Goal: Task Accomplishment & Management: Manage account settings

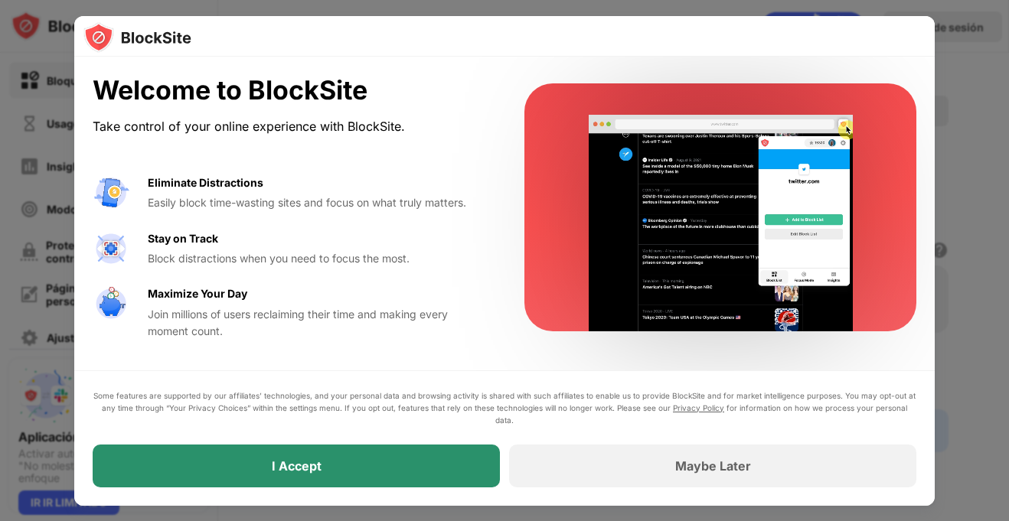
click at [397, 474] on div "I Accept" at bounding box center [296, 466] width 407 height 43
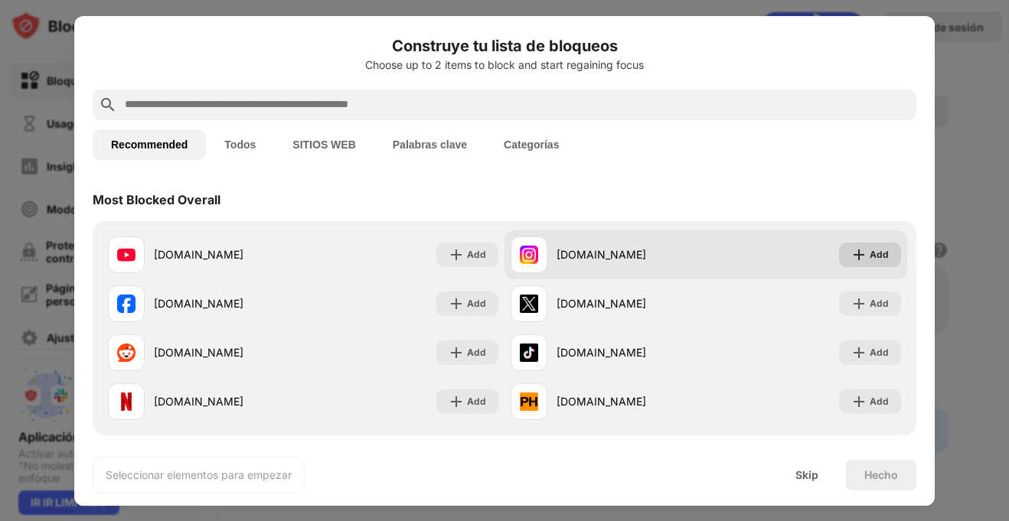
click at [882, 249] on div "Add" at bounding box center [878, 254] width 19 height 15
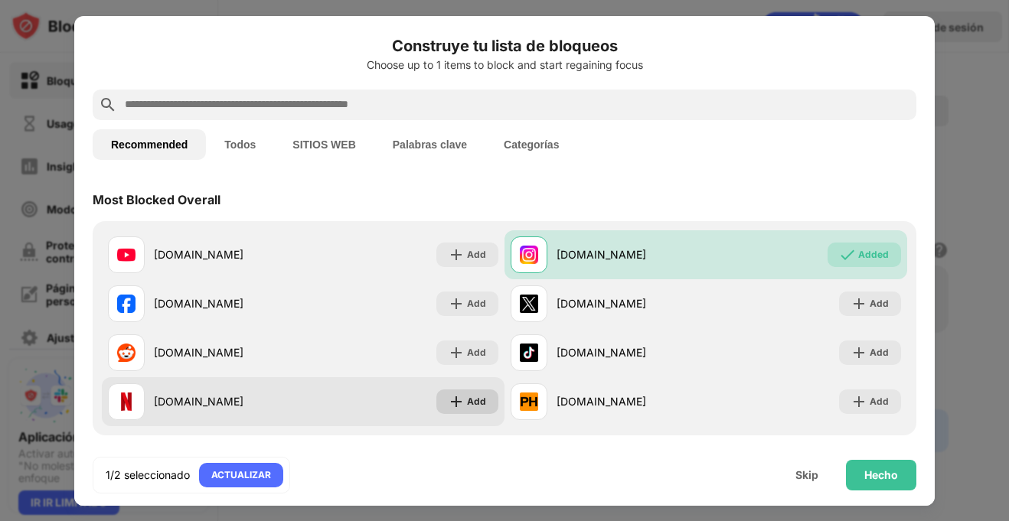
click at [463, 402] on img at bounding box center [455, 401] width 15 height 15
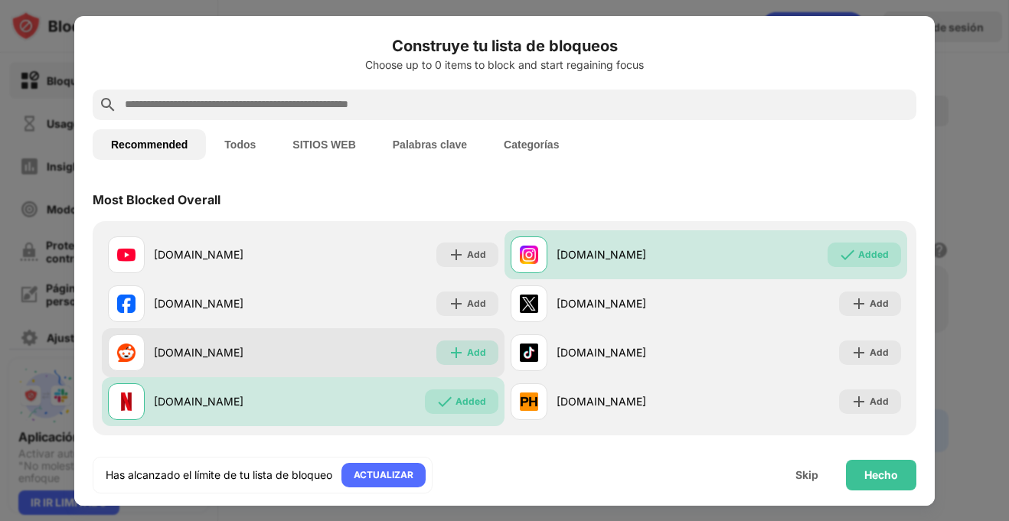
click at [465, 347] on div "Add" at bounding box center [467, 353] width 62 height 24
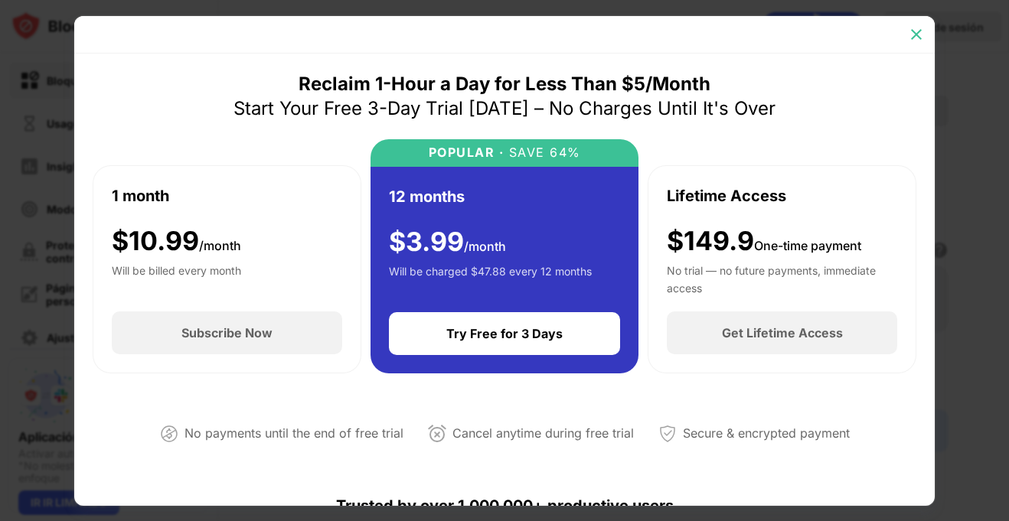
click at [917, 39] on img at bounding box center [915, 34] width 15 height 15
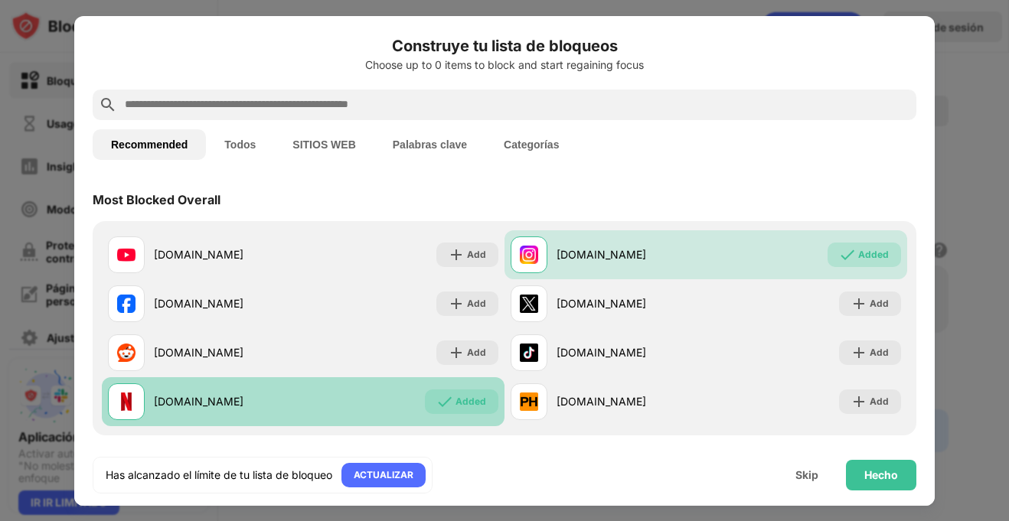
click at [481, 397] on div "Added" at bounding box center [470, 401] width 31 height 15
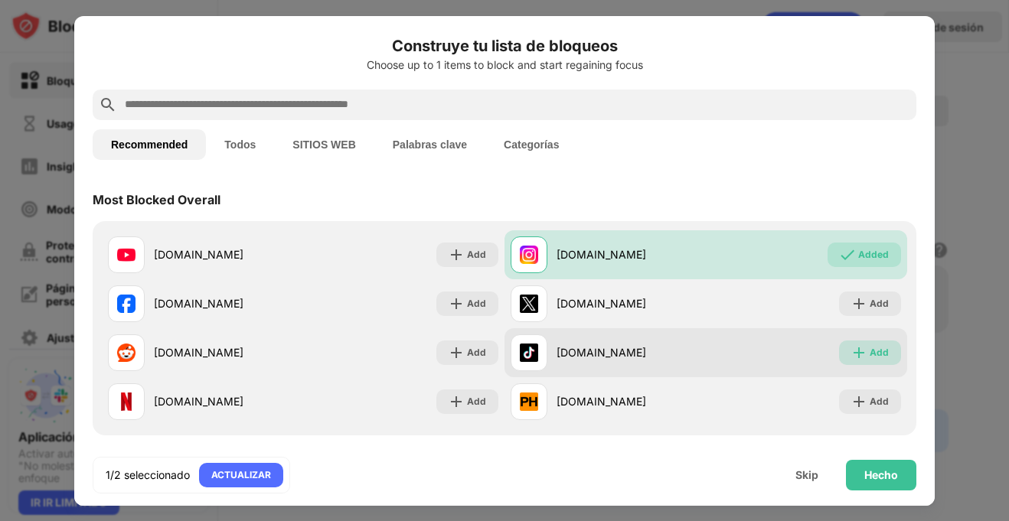
click at [855, 353] on img at bounding box center [858, 352] width 15 height 15
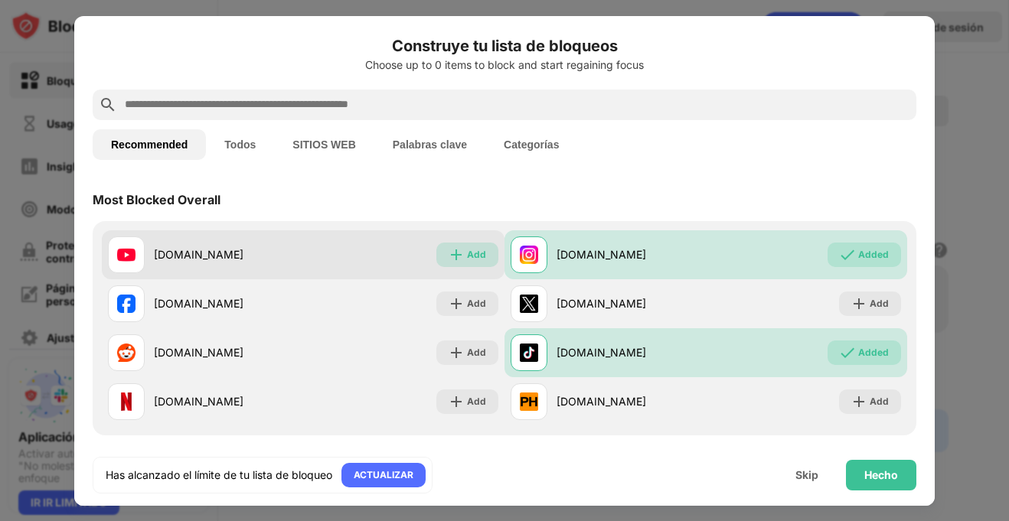
click at [458, 259] on img at bounding box center [455, 254] width 15 height 15
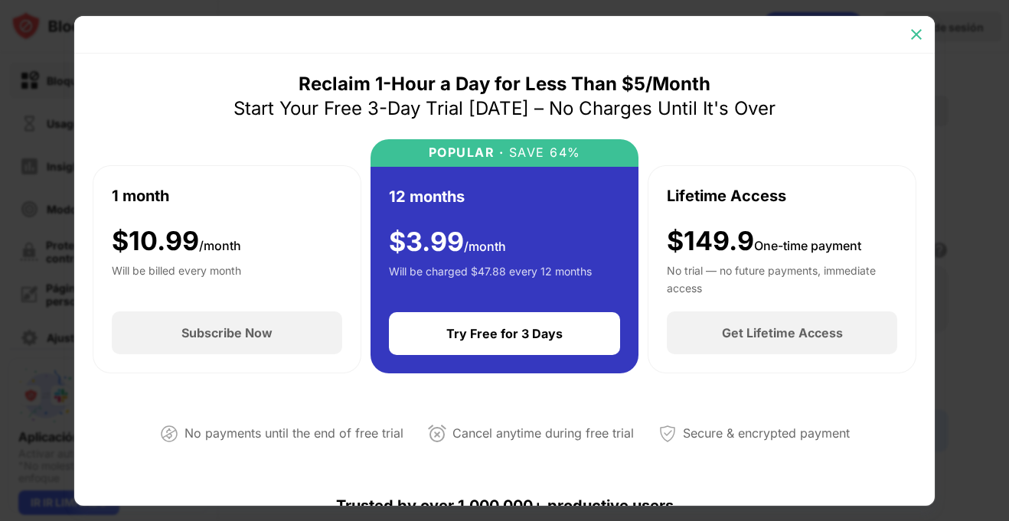
click at [925, 34] on div at bounding box center [916, 34] width 24 height 24
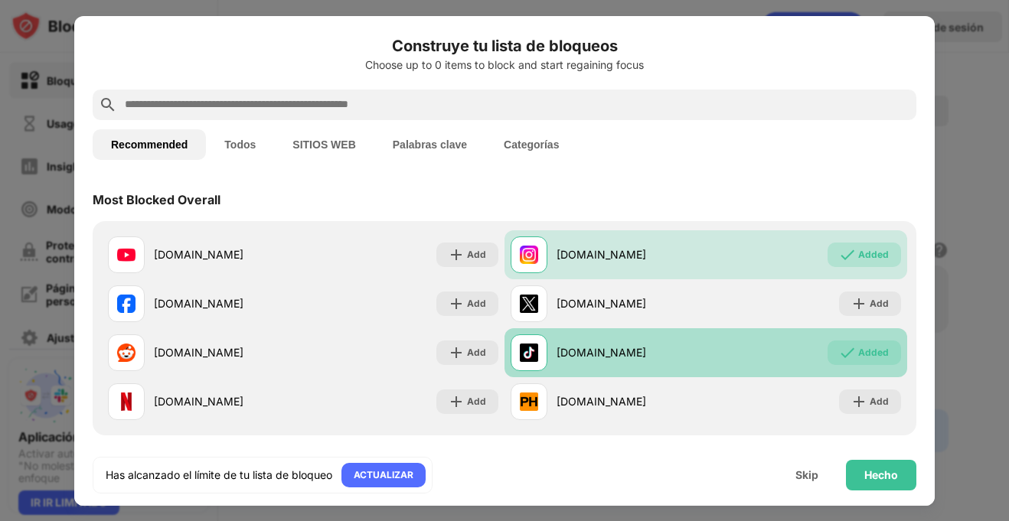
click at [838, 351] on div "Added" at bounding box center [863, 353] width 73 height 24
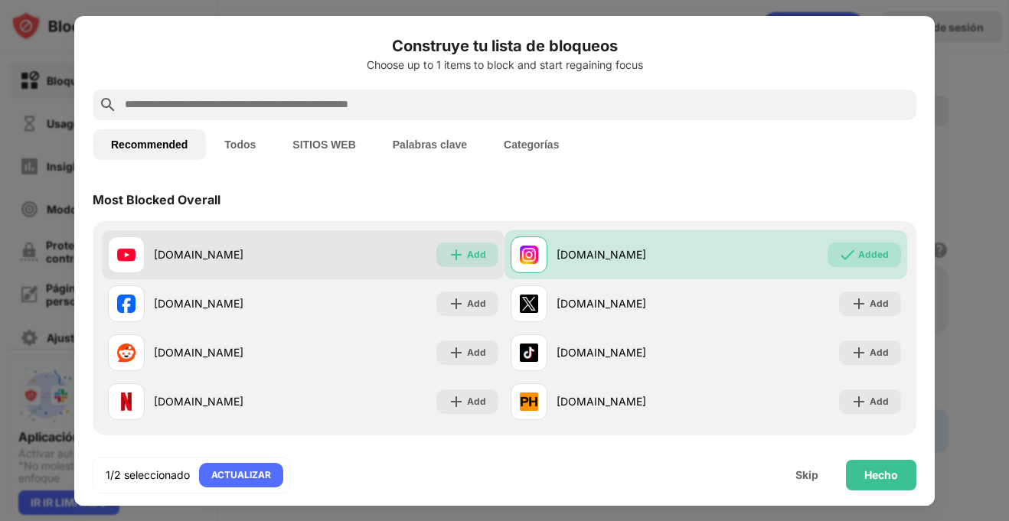
click at [472, 256] on div "Add" at bounding box center [476, 254] width 19 height 15
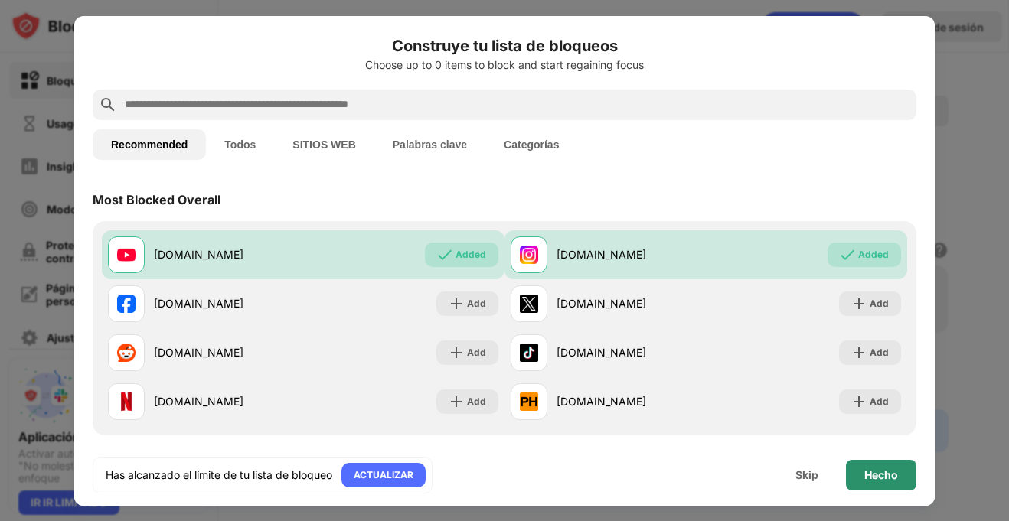
click at [889, 462] on div "Hecho" at bounding box center [881, 475] width 70 height 31
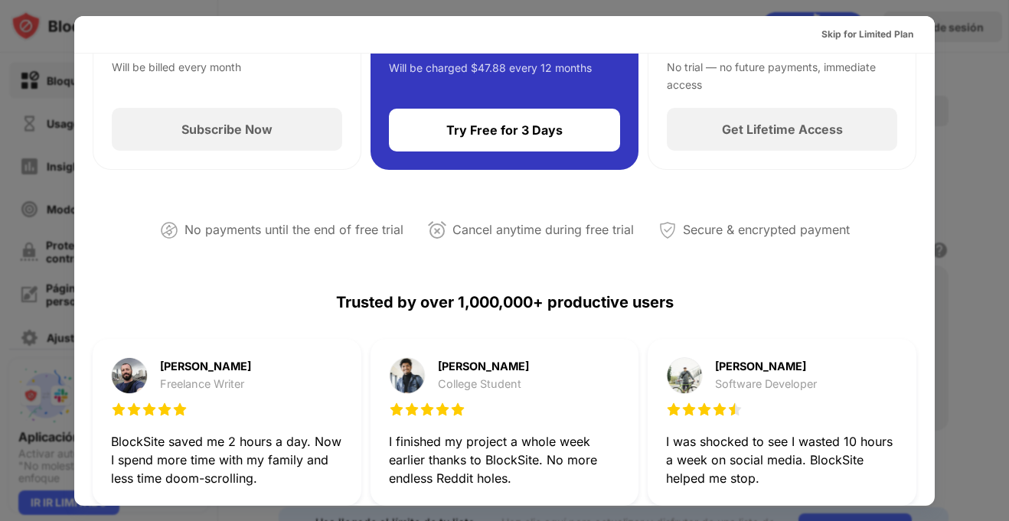
scroll to position [478, 0]
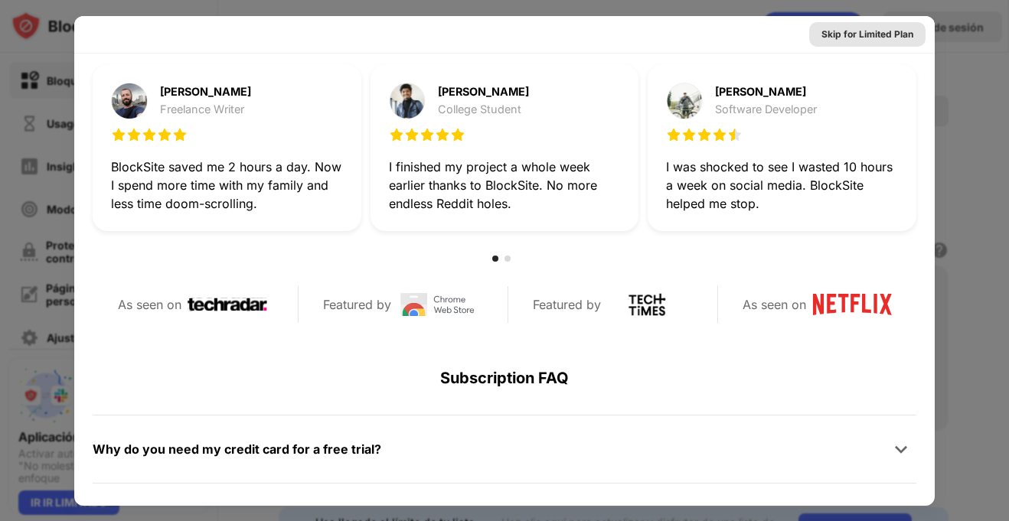
click at [916, 30] on div "Skip for Limited Plan" at bounding box center [867, 34] width 116 height 24
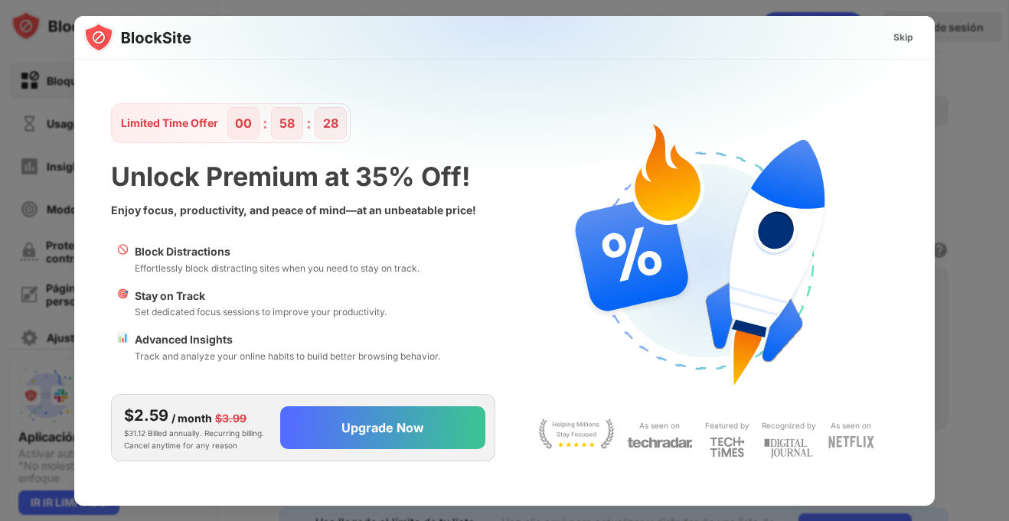
scroll to position [0, 0]
click at [897, 30] on div "Skip" at bounding box center [903, 37] width 20 height 15
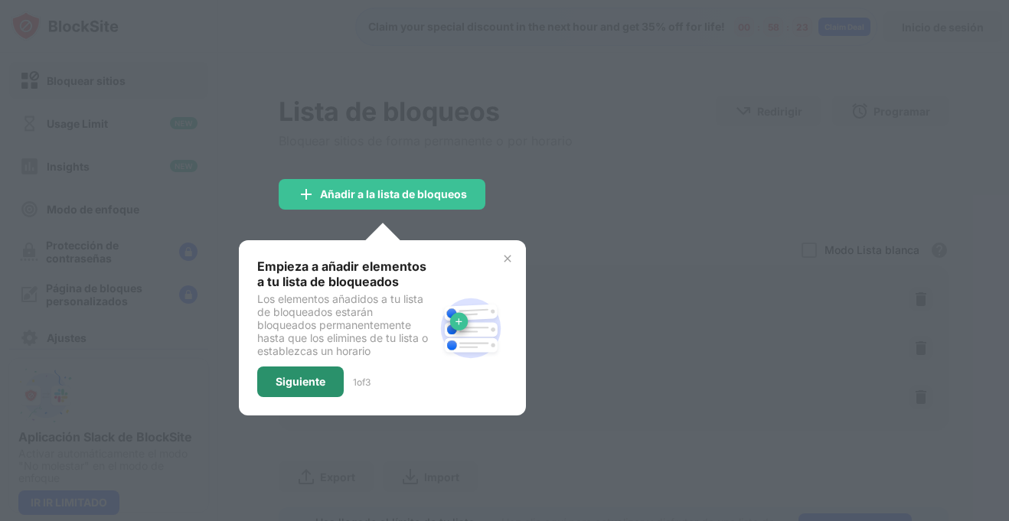
click at [308, 383] on div "Siguiente" at bounding box center [300, 382] width 50 height 12
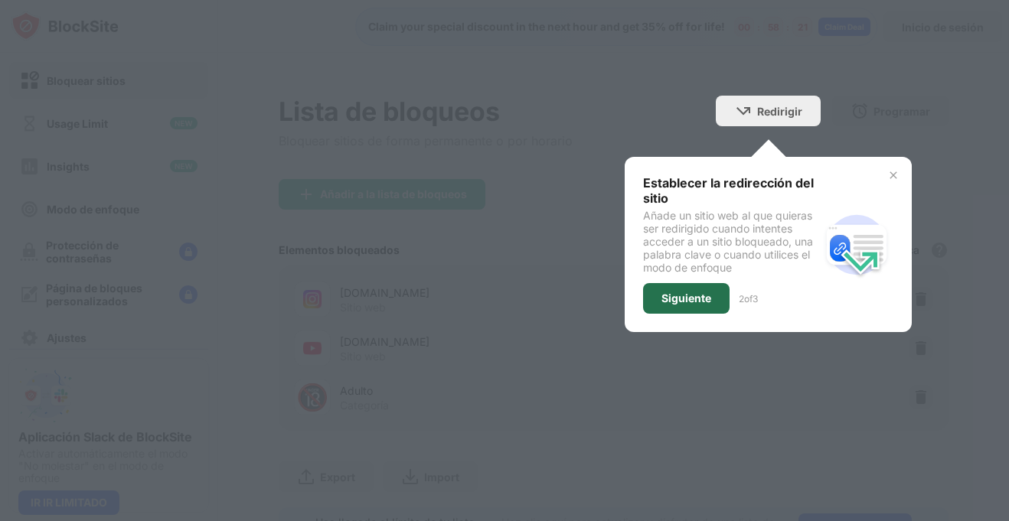
click at [677, 287] on div "Siguiente" at bounding box center [686, 298] width 86 height 31
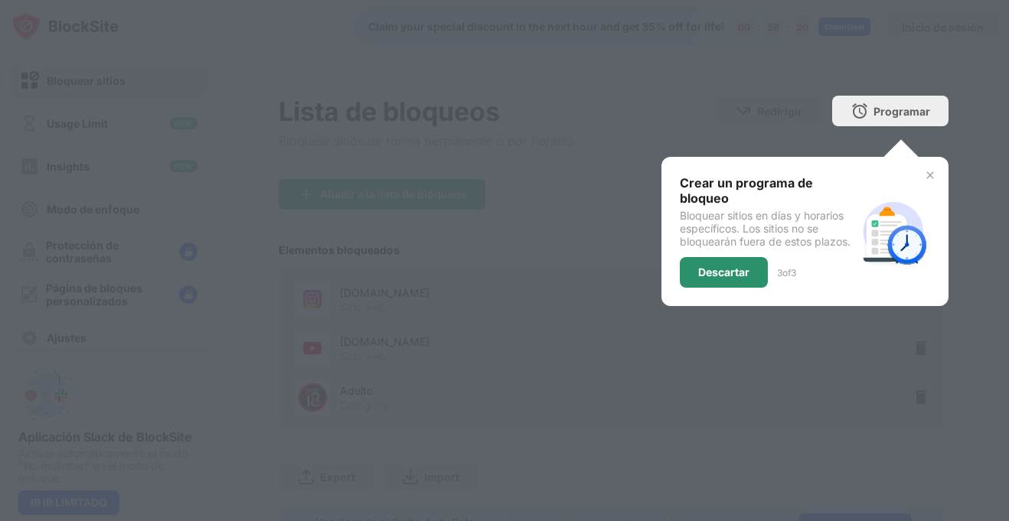
click at [725, 271] on div "Descartar" at bounding box center [723, 272] width 51 height 12
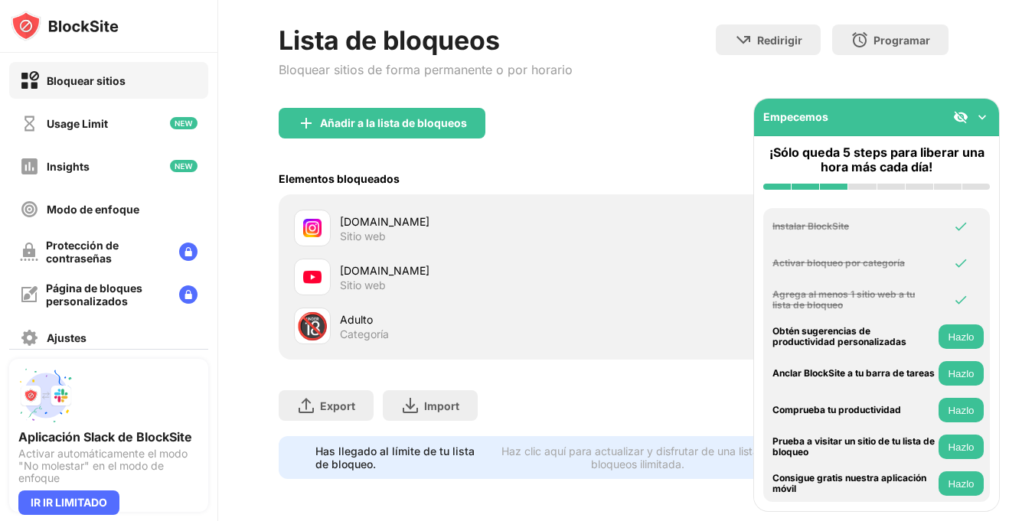
scroll to position [72, 0]
click at [445, 323] on div "Adulto" at bounding box center [476, 319] width 273 height 16
click at [380, 269] on div "youtube.com" at bounding box center [476, 270] width 273 height 16
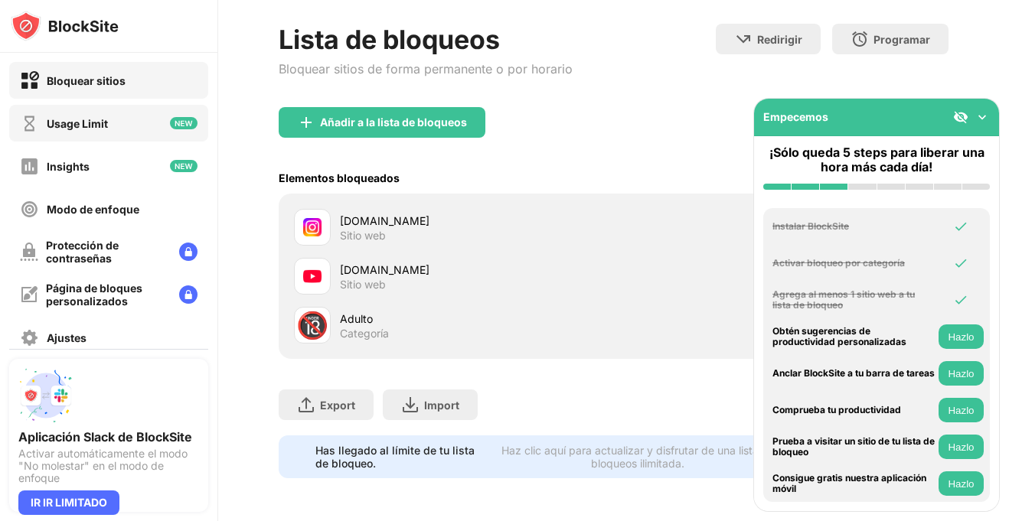
click at [125, 110] on div "Usage Limit" at bounding box center [108, 123] width 199 height 37
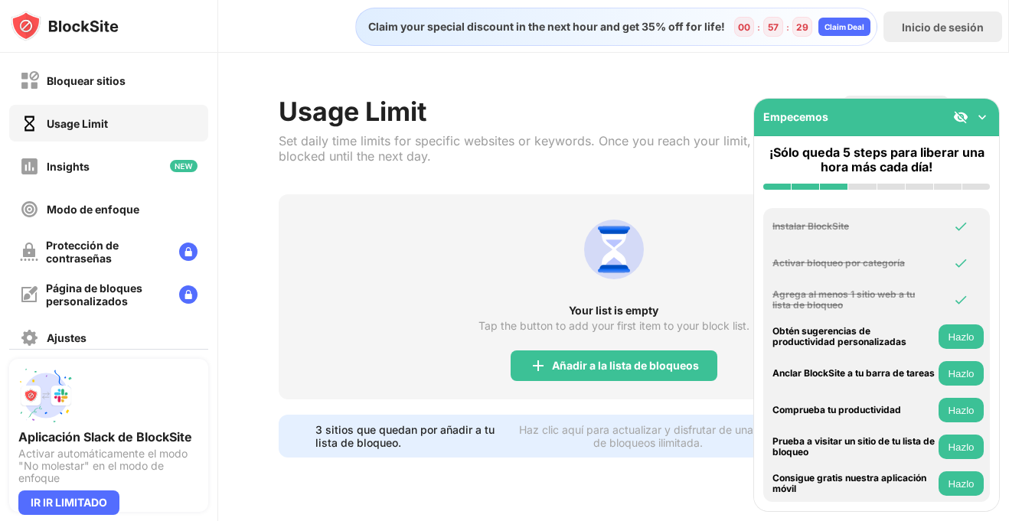
click at [977, 340] on button "Hazlo" at bounding box center [960, 336] width 45 height 24
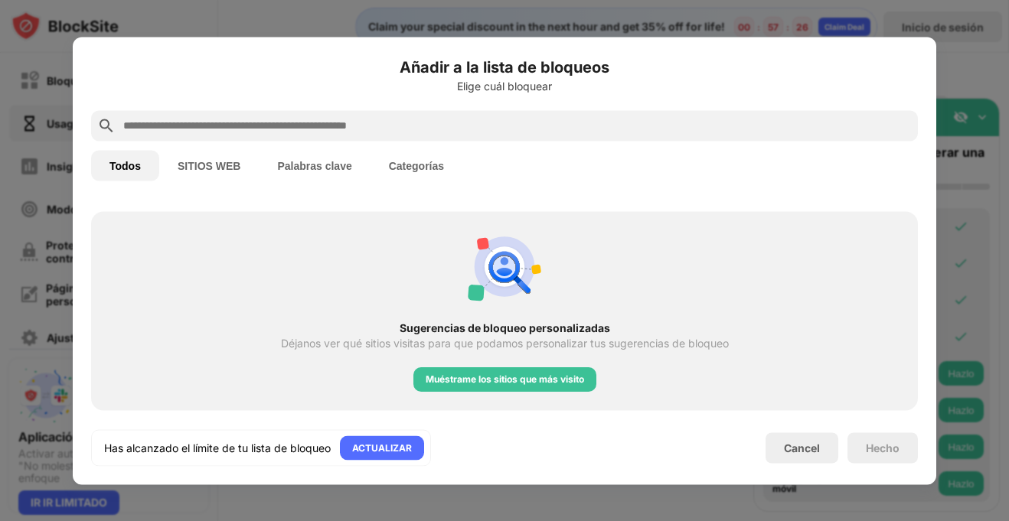
scroll to position [599, 0]
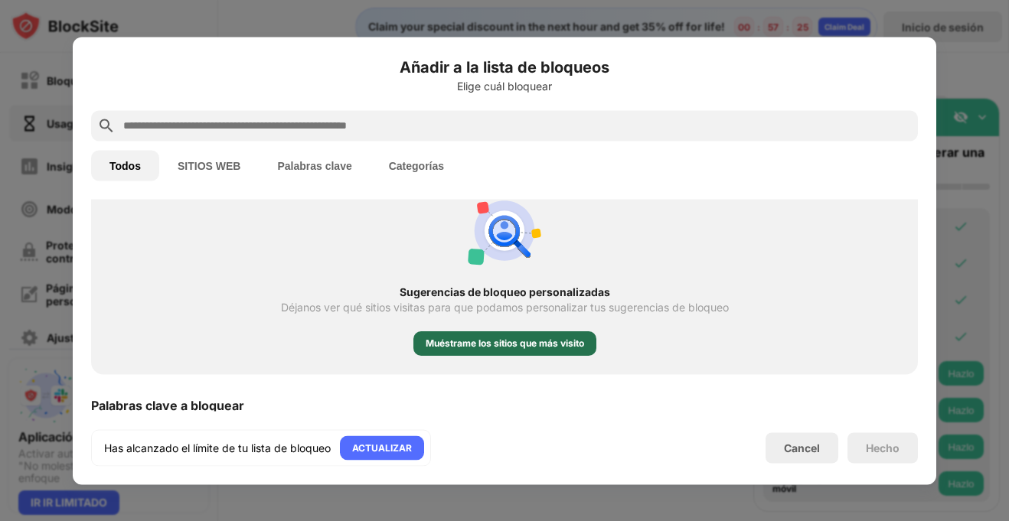
click at [518, 341] on div "Muéstrame los sitios que más visito" at bounding box center [504, 343] width 158 height 15
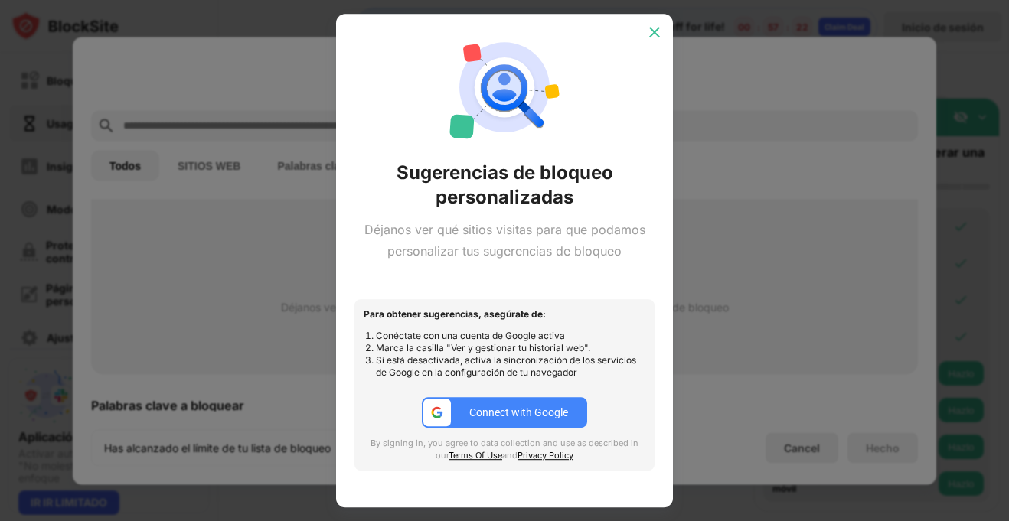
click at [647, 37] on img at bounding box center [654, 31] width 15 height 15
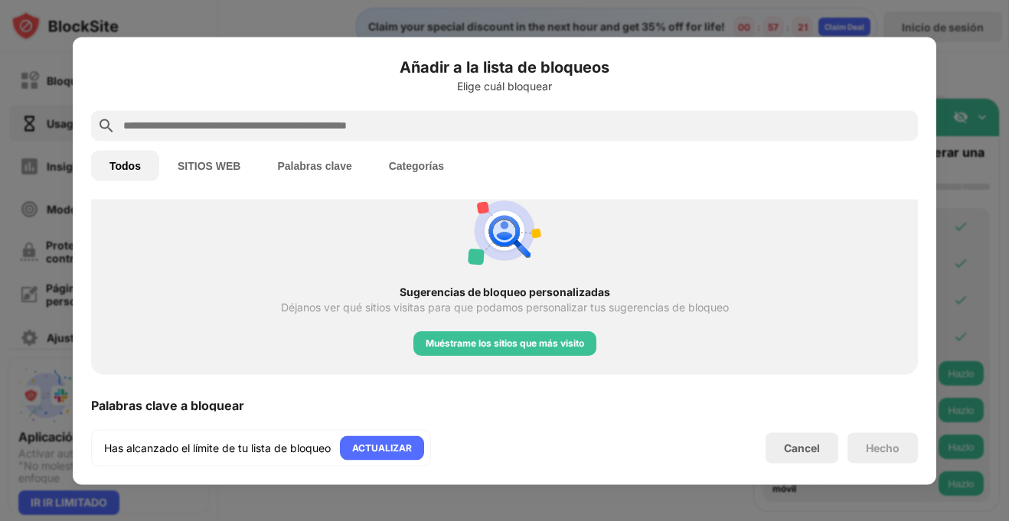
click at [771, 465] on div "Has alcanzado el límite de tu lista de bloqueo ACTUALIZAR Cancel Hecho" at bounding box center [504, 447] width 826 height 37
drag, startPoint x: 786, startPoint y: 453, endPoint x: 826, endPoint y: 439, distance: 42.8
click at [787, 453] on div "Cancel" at bounding box center [802, 448] width 36 height 13
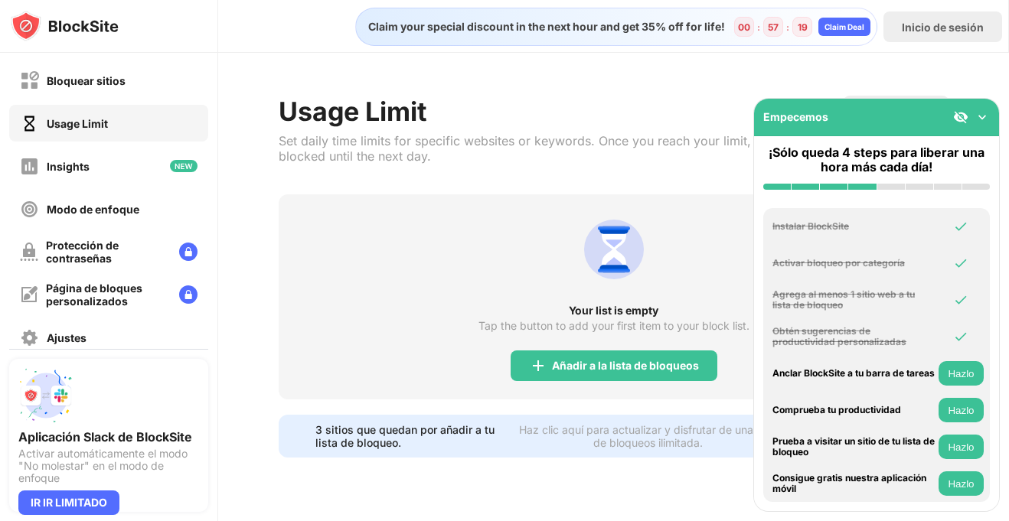
click at [960, 372] on button "Hazlo" at bounding box center [960, 373] width 45 height 24
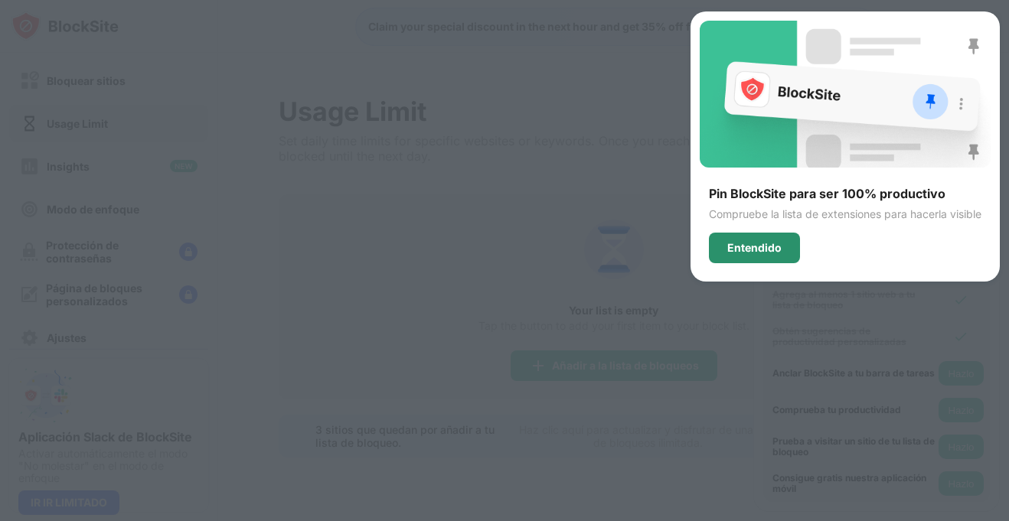
click at [748, 257] on div "Entendido" at bounding box center [754, 248] width 91 height 31
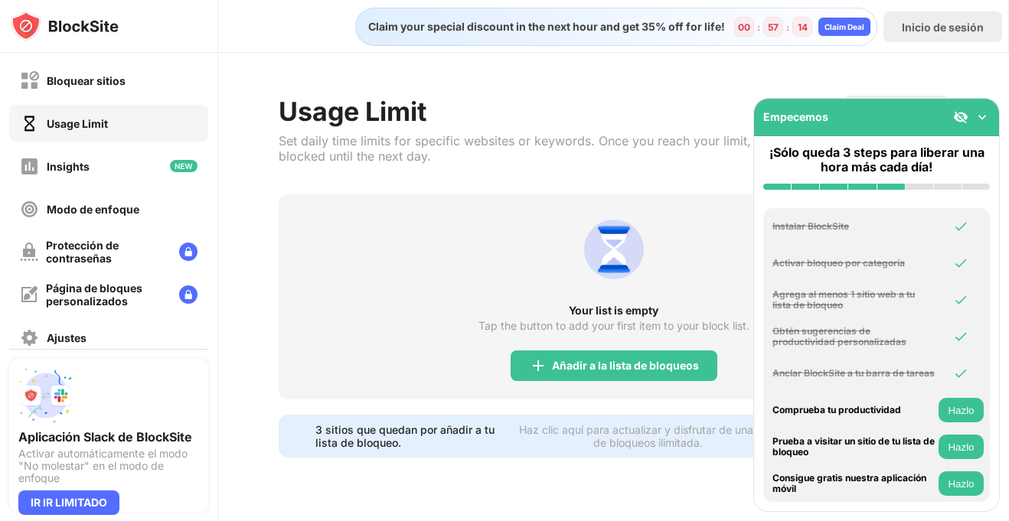
click at [946, 409] on button "Hazlo" at bounding box center [960, 410] width 45 height 24
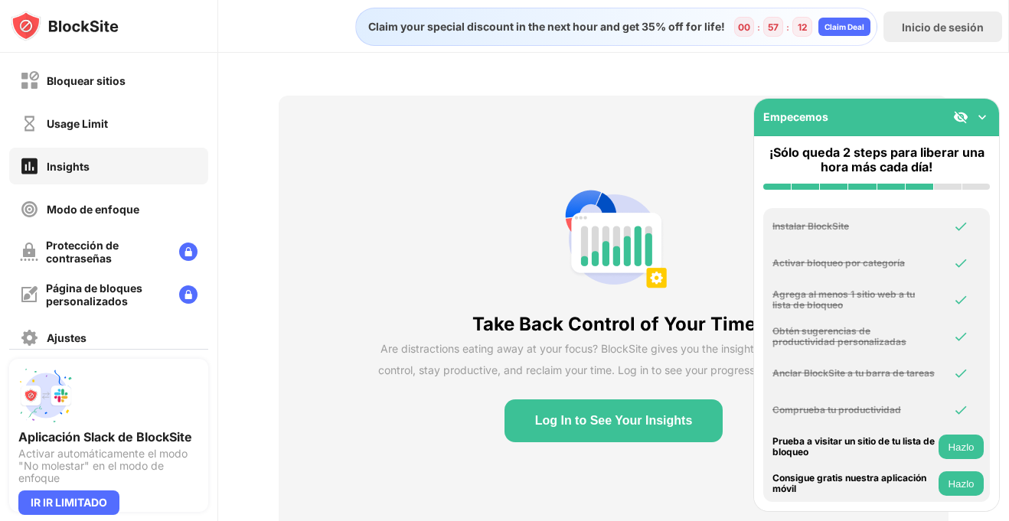
click at [952, 458] on button "Hazlo" at bounding box center [960, 447] width 45 height 24
click at [957, 474] on button "Hazlo" at bounding box center [960, 483] width 45 height 24
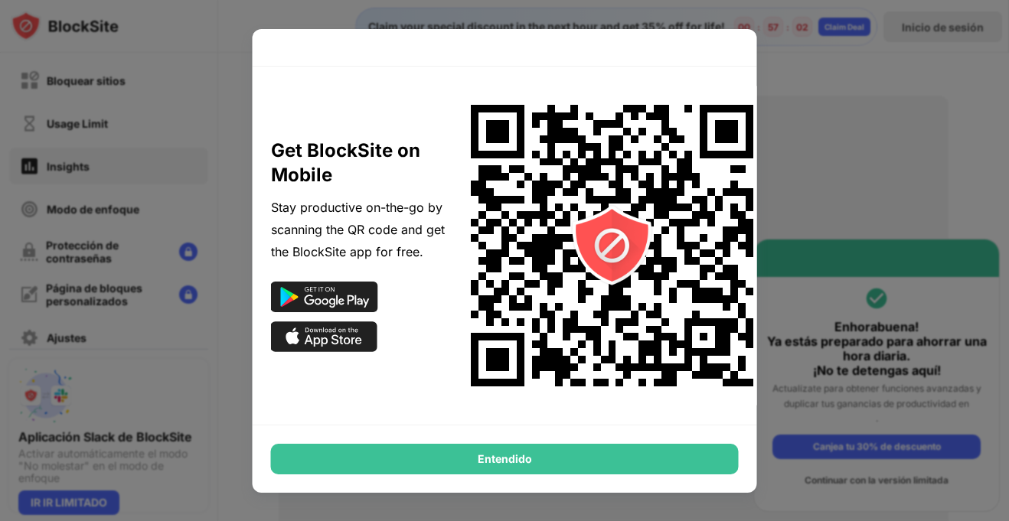
click at [843, 101] on div at bounding box center [504, 260] width 1009 height 521
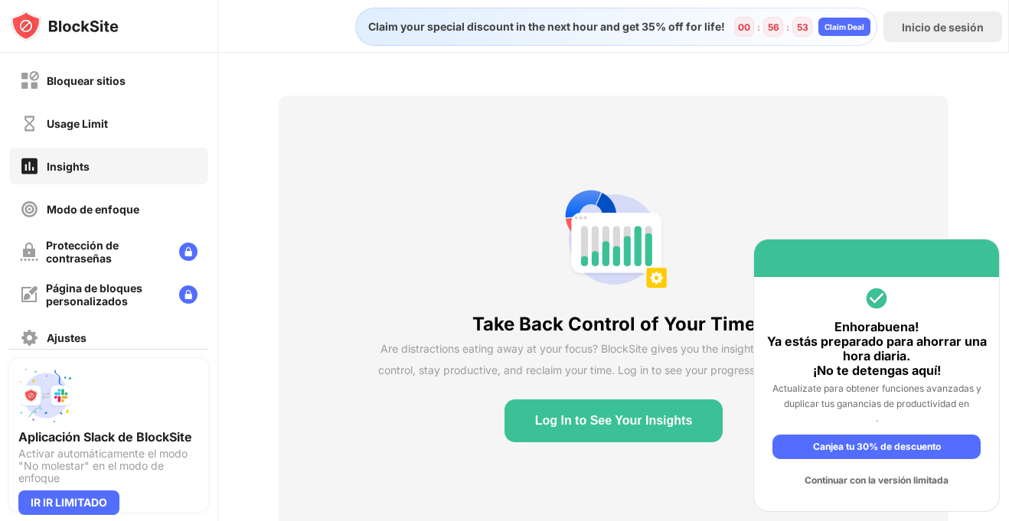
click at [930, 486] on div "Continuar con la versión limitada" at bounding box center [876, 480] width 208 height 24
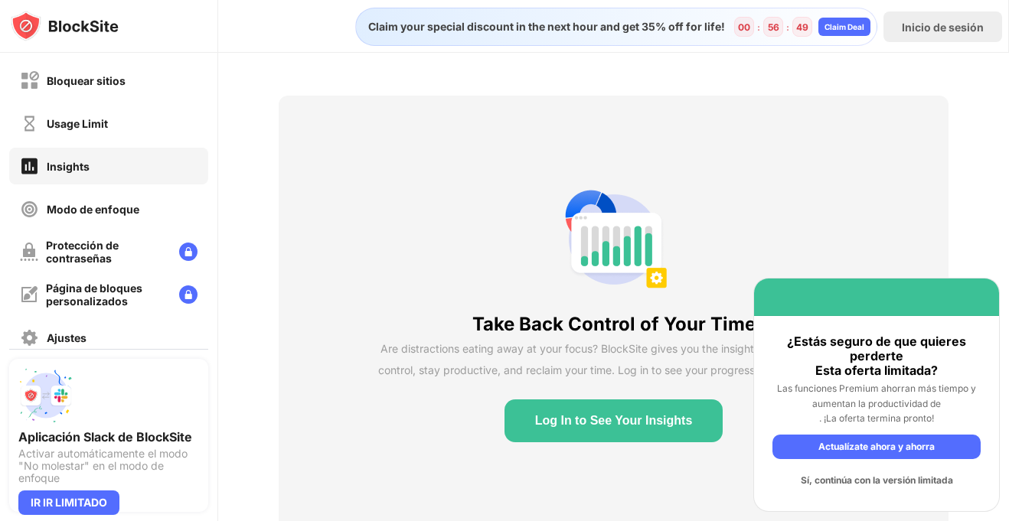
click at [883, 486] on div "Sí, continúa con la versión limitada" at bounding box center [876, 480] width 208 height 24
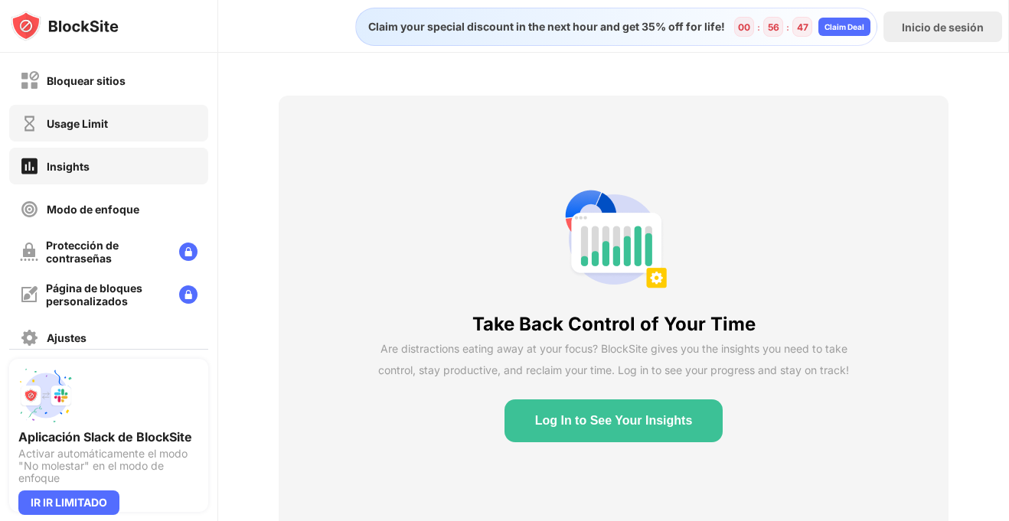
click at [63, 134] on div "Usage Limit" at bounding box center [108, 123] width 199 height 37
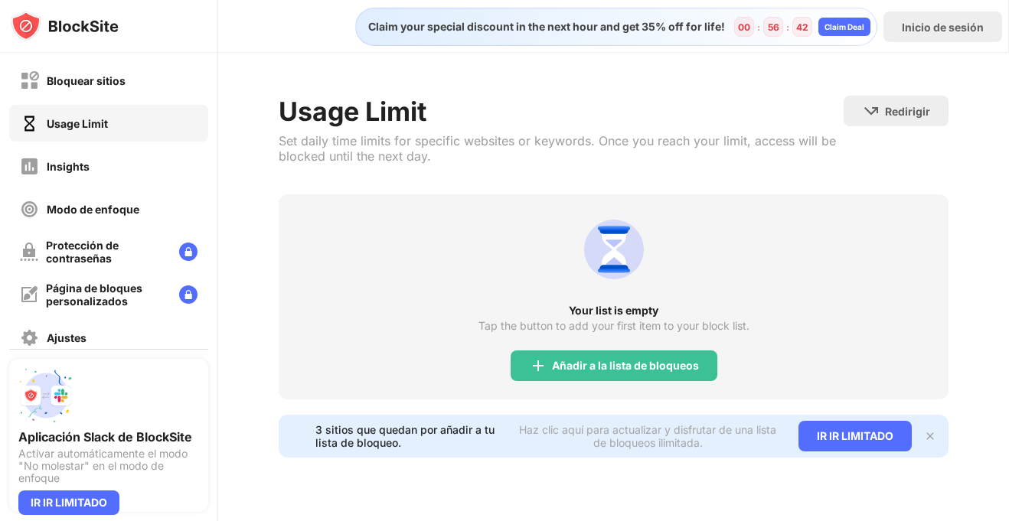
click at [139, 98] on div "Bloquear sitios" at bounding box center [108, 80] width 199 height 37
click at [132, 87] on div "Bloquear sitios" at bounding box center [108, 80] width 199 height 37
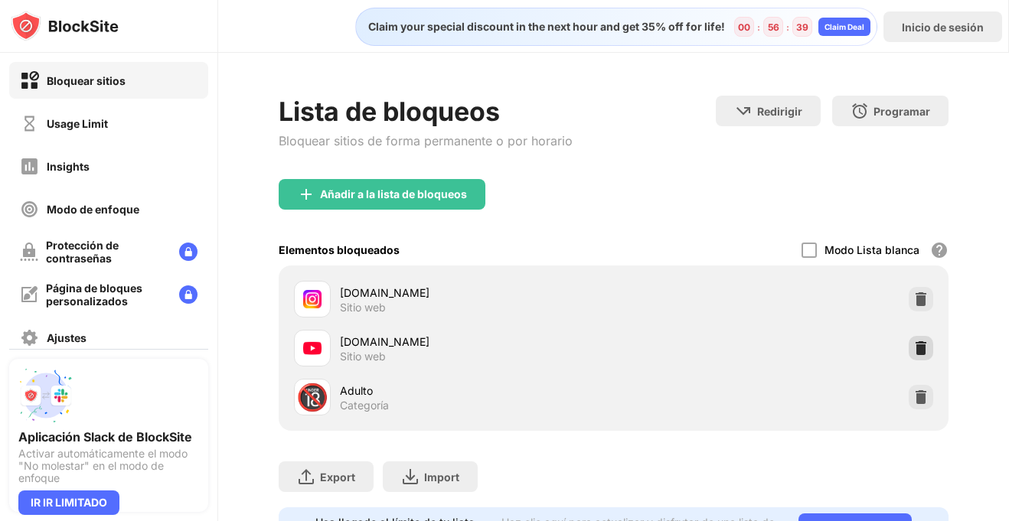
click at [913, 346] on img at bounding box center [920, 348] width 15 height 15
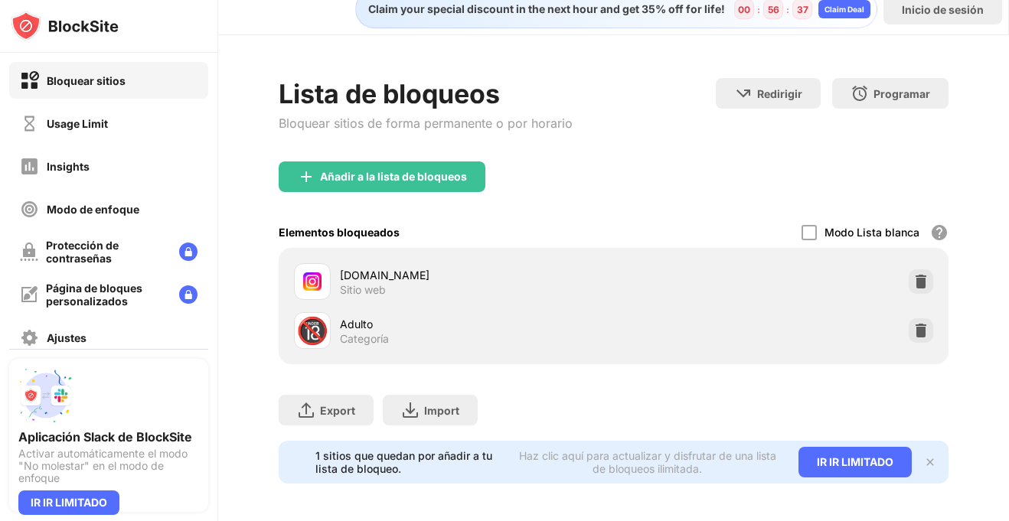
scroll to position [23, 0]
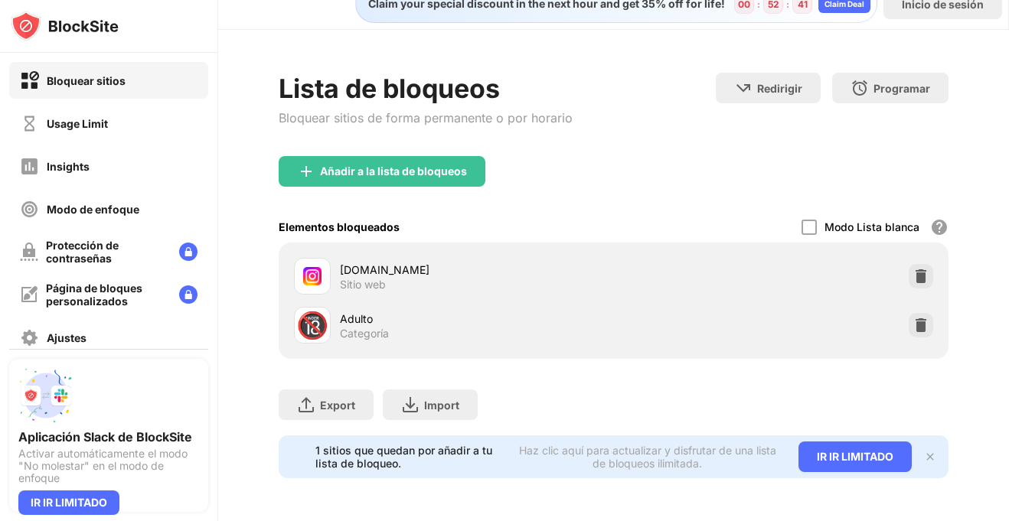
click at [666, 319] on div "🔞 Adulto Categoría" at bounding box center [613, 325] width 651 height 49
click at [840, 233] on div "Modo Lista blanca" at bounding box center [871, 226] width 95 height 13
click at [811, 226] on div at bounding box center [808, 227] width 15 height 15
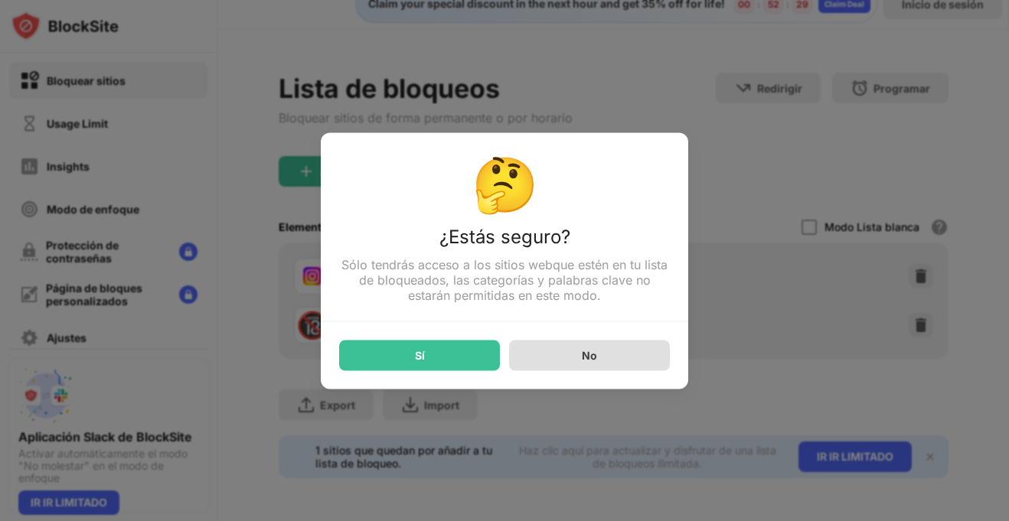
click at [587, 354] on div "No" at bounding box center [589, 355] width 15 height 13
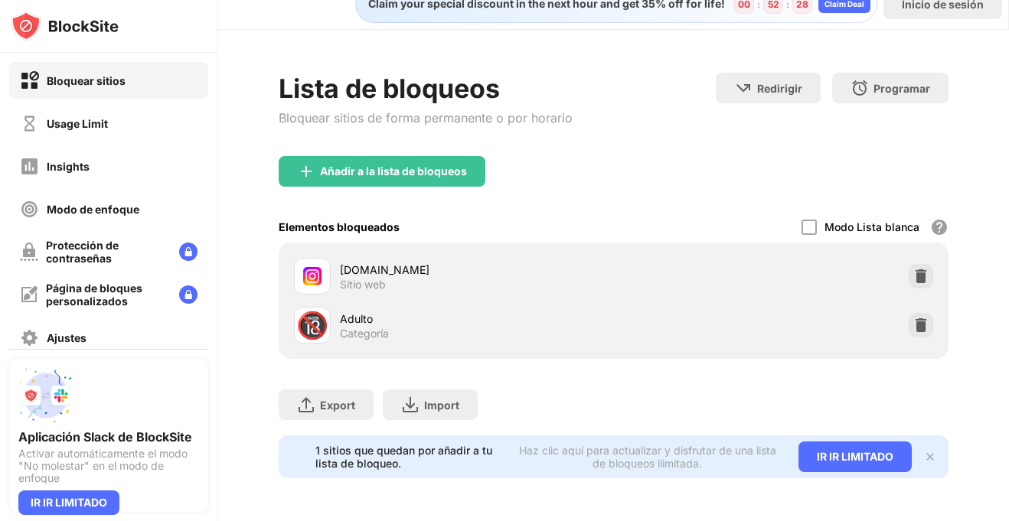
click at [722, 189] on div "Añadir a la lista de bloqueos" at bounding box center [614, 183] width 670 height 55
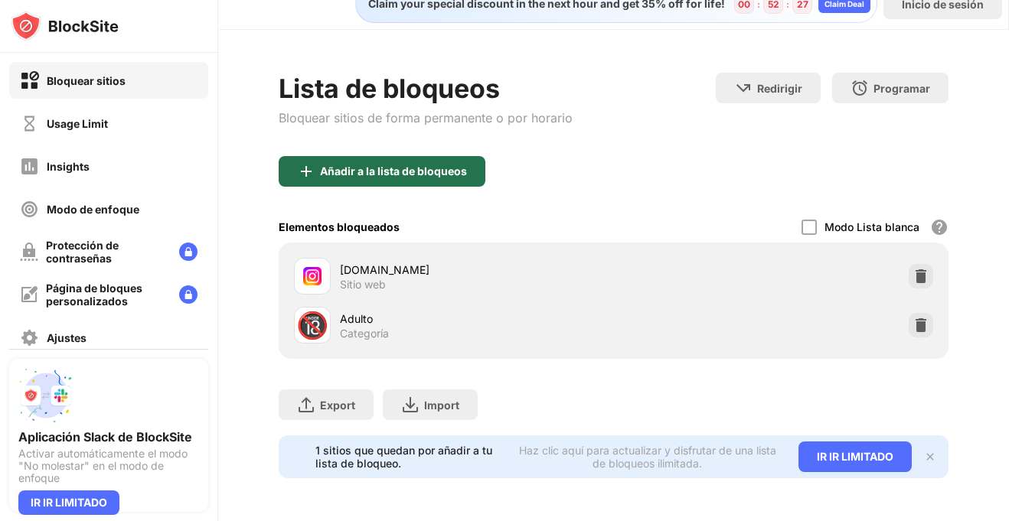
click at [416, 181] on div "Añadir a la lista de bloqueos" at bounding box center [382, 171] width 207 height 31
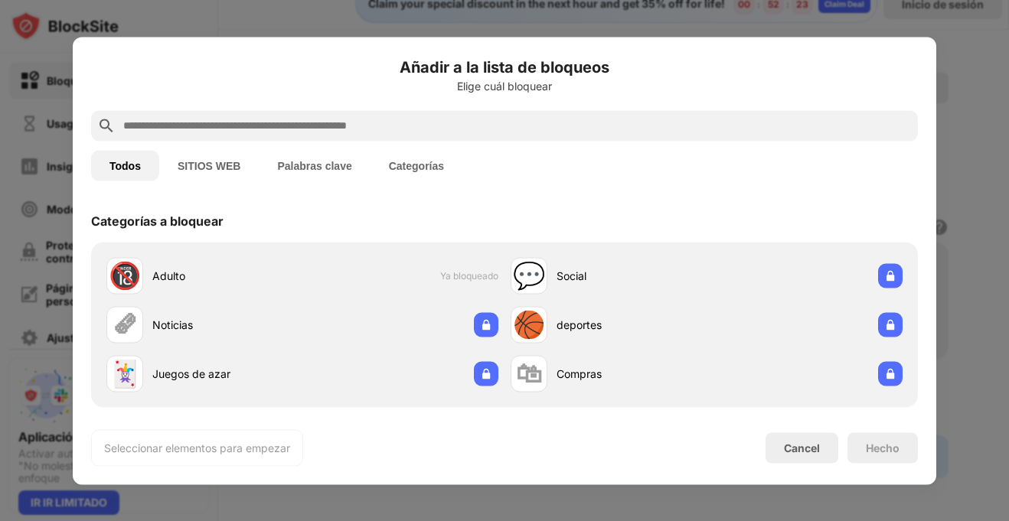
click at [238, 178] on button "SITIOS WEB" at bounding box center [208, 165] width 99 height 31
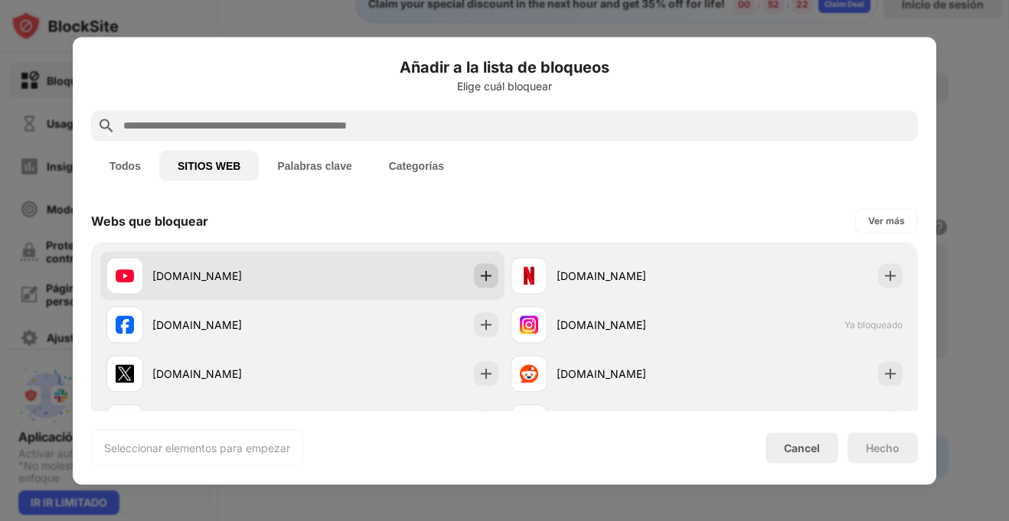
click at [491, 279] on img at bounding box center [485, 275] width 15 height 15
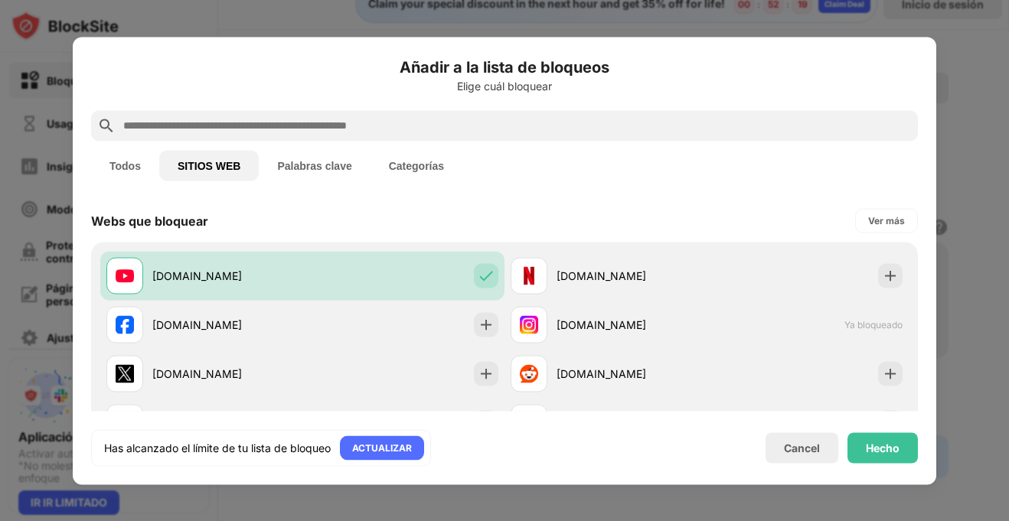
click at [315, 181] on div "Todos SITIOS WEB Palabras clave Categorías" at bounding box center [504, 165] width 826 height 49
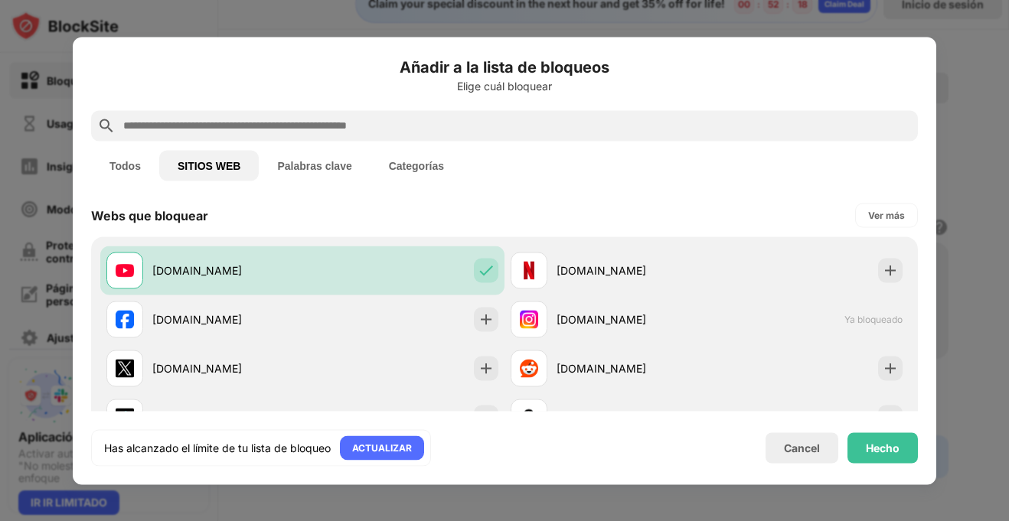
scroll to position [8, 0]
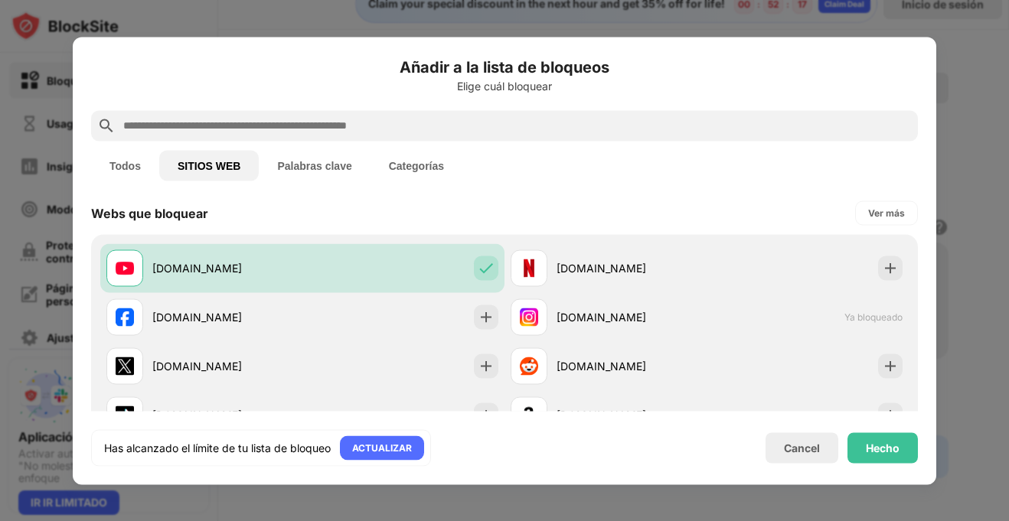
click at [325, 170] on button "Palabras clave" at bounding box center [314, 165] width 111 height 31
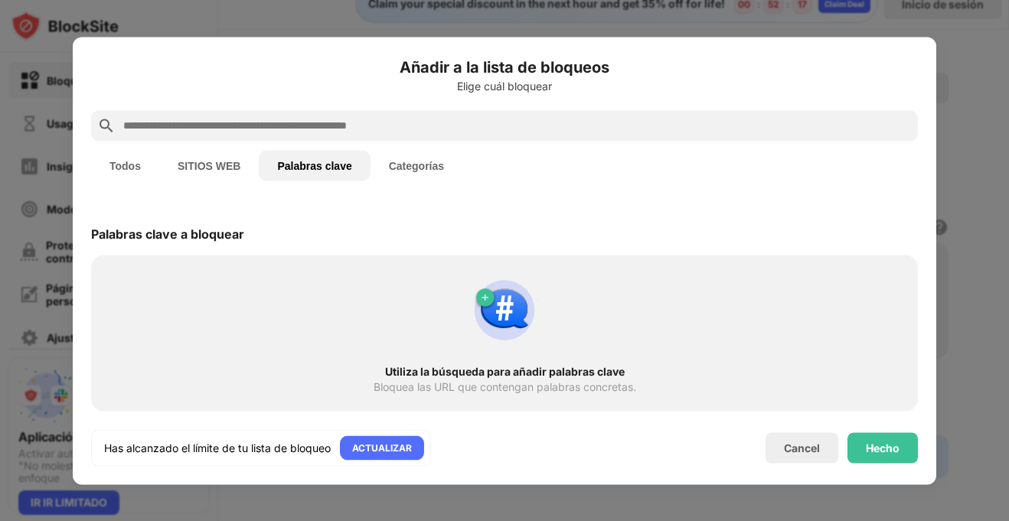
scroll to position [0, 0]
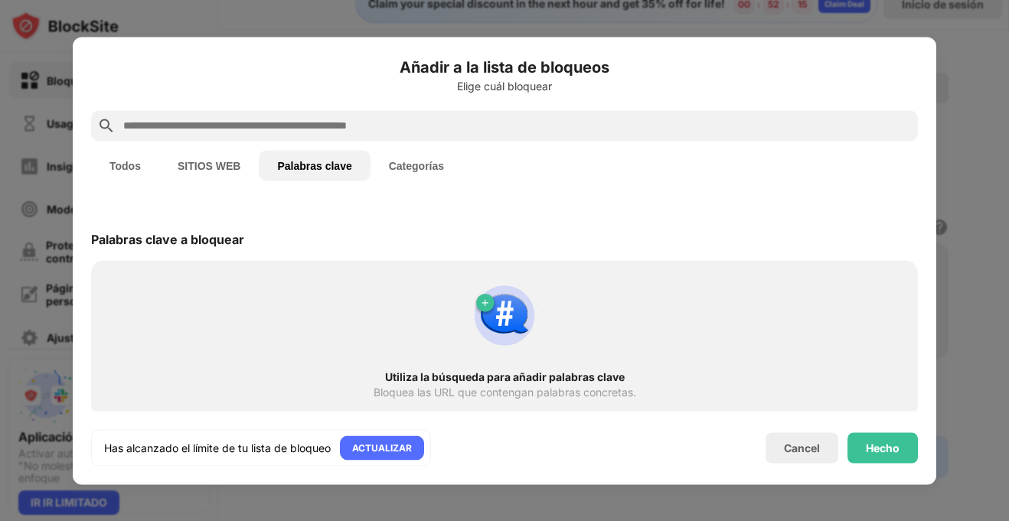
click at [427, 174] on button "Categorías" at bounding box center [416, 165] width 92 height 31
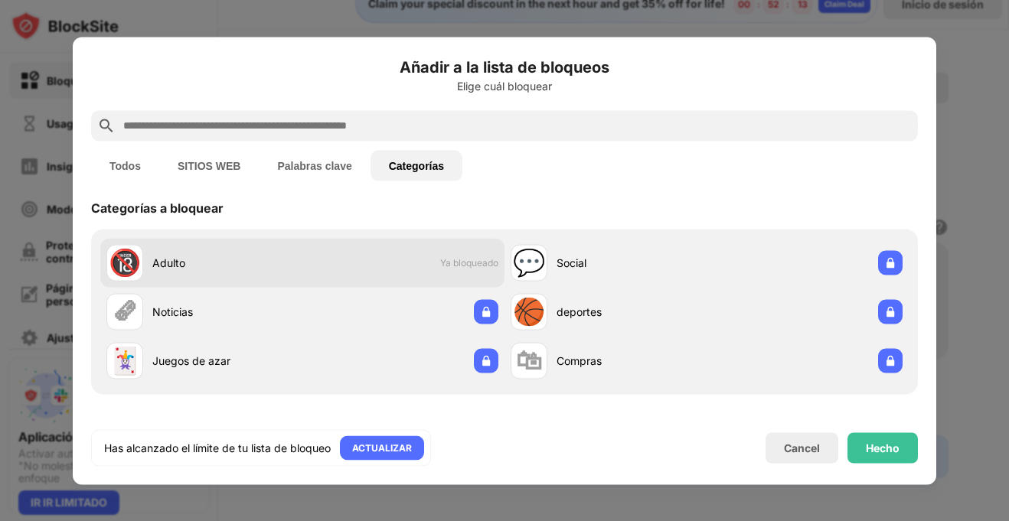
scroll to position [15, 0]
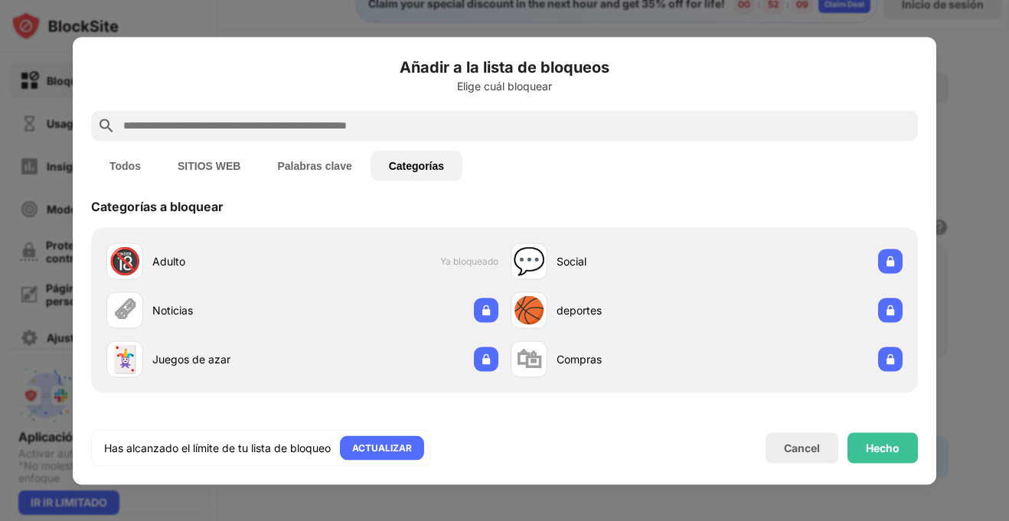
click at [240, 157] on button "SITIOS WEB" at bounding box center [208, 165] width 99 height 31
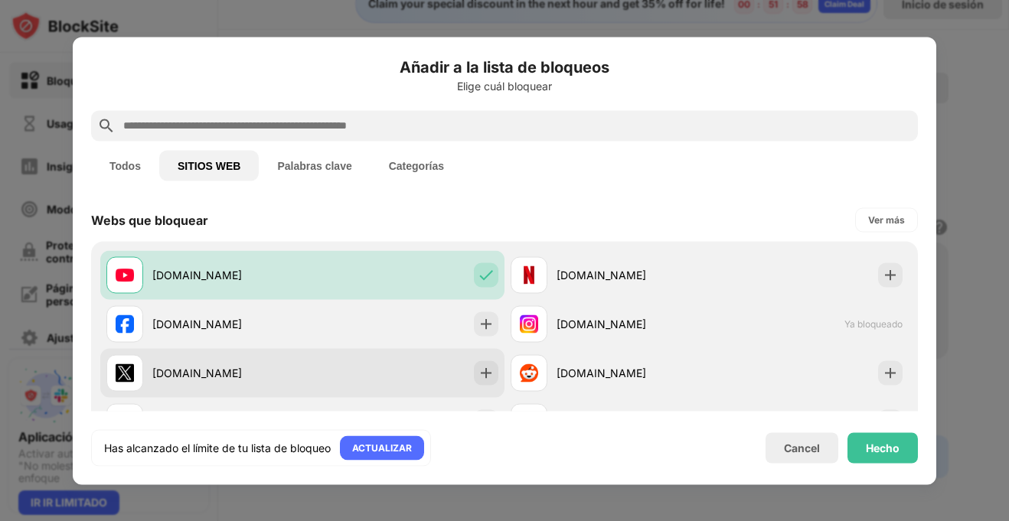
scroll to position [0, 0]
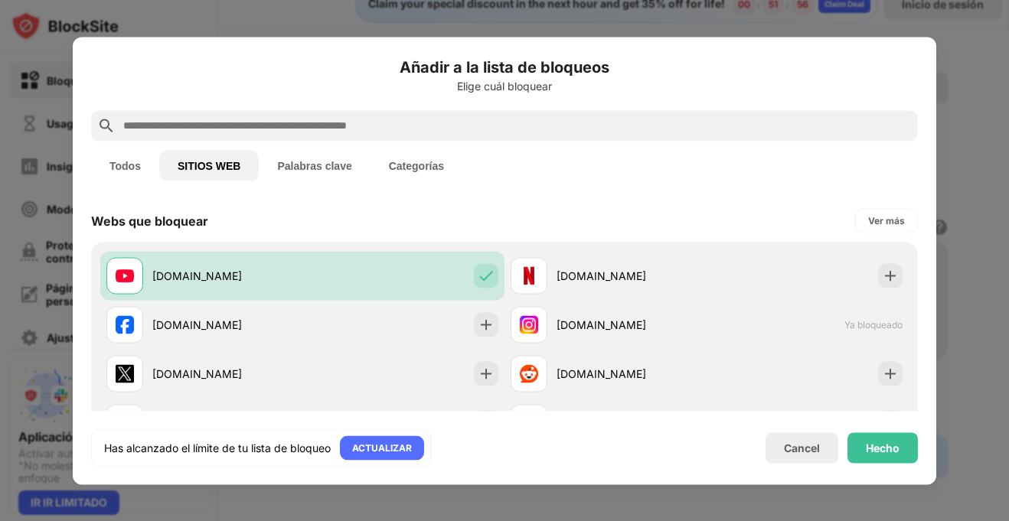
click at [112, 167] on button "Todos" at bounding box center [125, 165] width 68 height 31
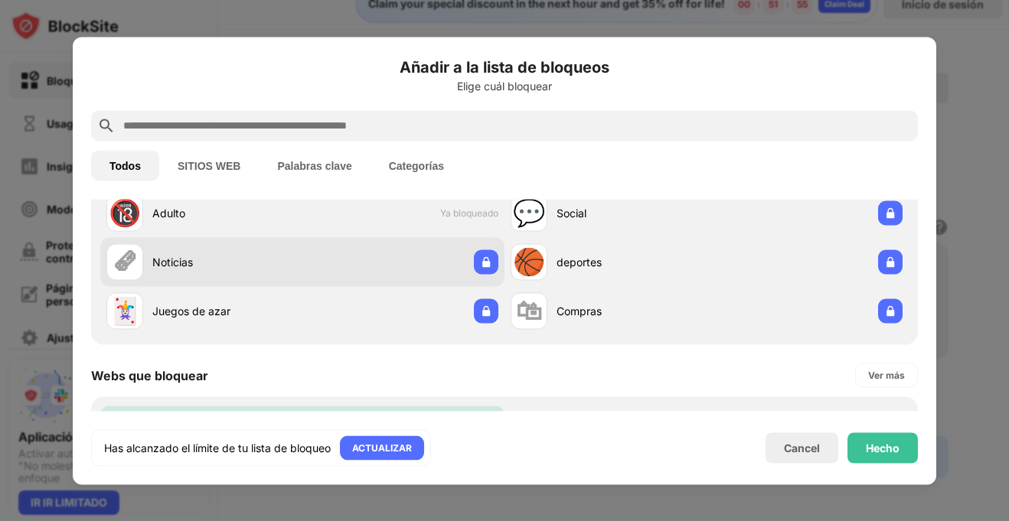
scroll to position [64, 0]
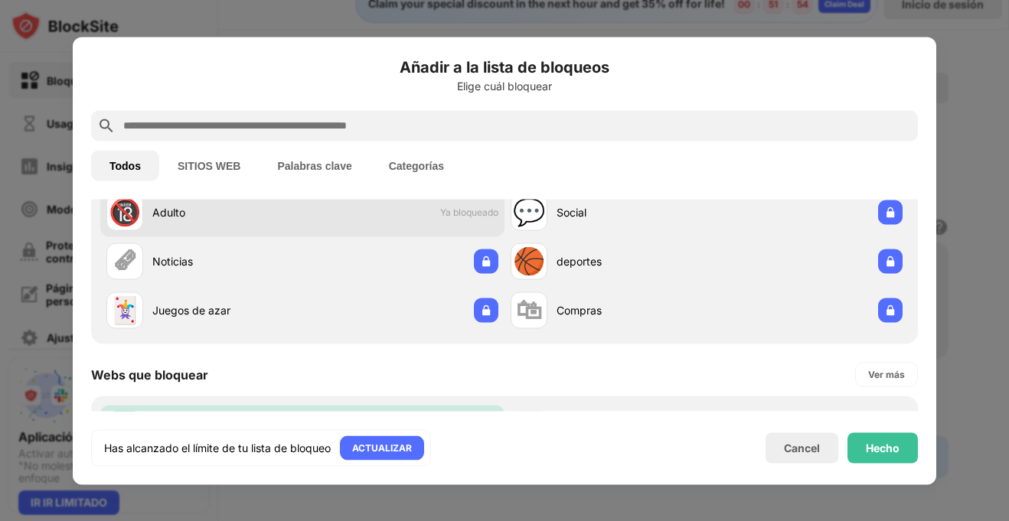
click at [473, 221] on div "🔞 Adulto Ya bloqueado" at bounding box center [302, 211] width 404 height 49
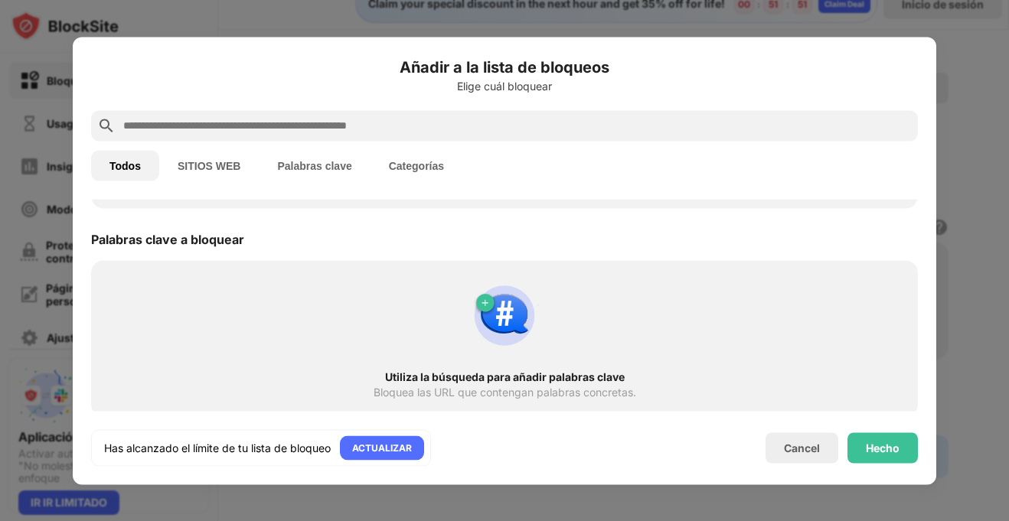
scroll to position [771, 0]
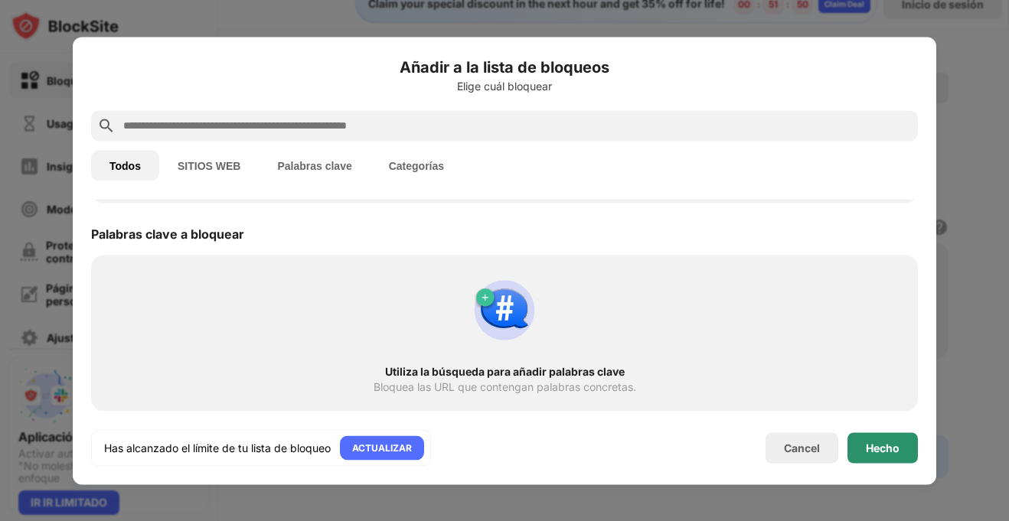
click at [902, 441] on div "Hecho" at bounding box center [882, 447] width 70 height 31
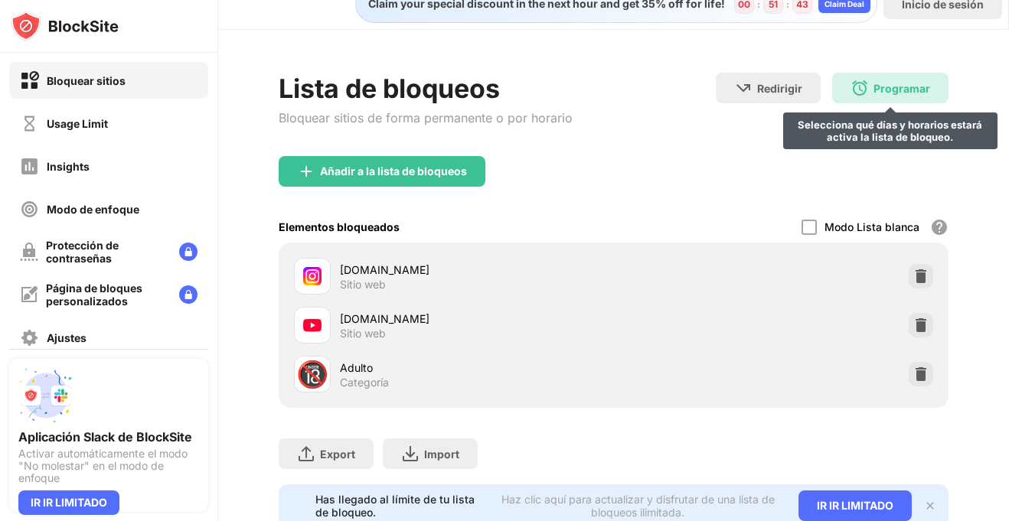
click at [860, 79] on img at bounding box center [859, 88] width 18 height 18
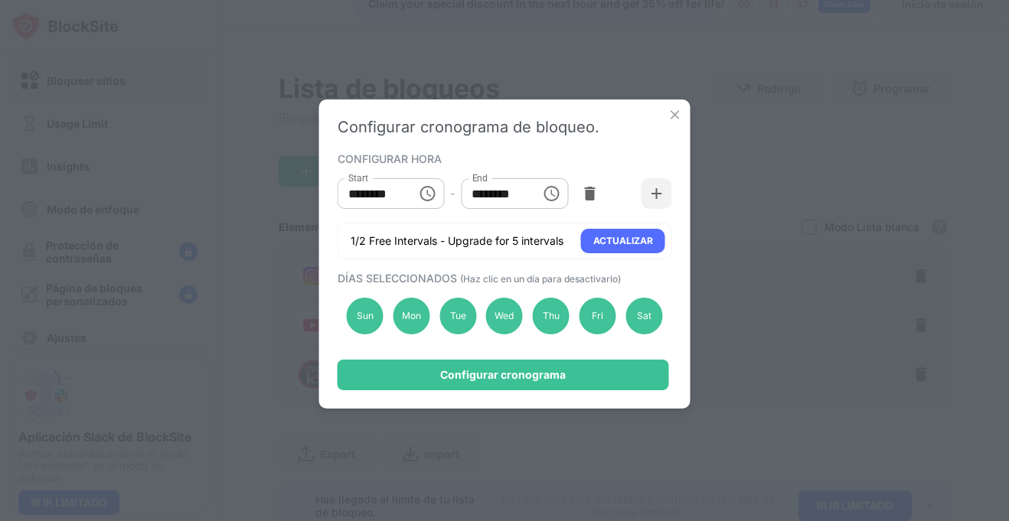
click at [402, 193] on input "********" at bounding box center [371, 193] width 69 height 31
click at [355, 191] on input "********" at bounding box center [371, 193] width 69 height 31
click at [390, 191] on input "********" at bounding box center [371, 193] width 69 height 31
click at [418, 192] on icon "Choose time, selected time is 10:00 AM" at bounding box center [427, 193] width 18 height 18
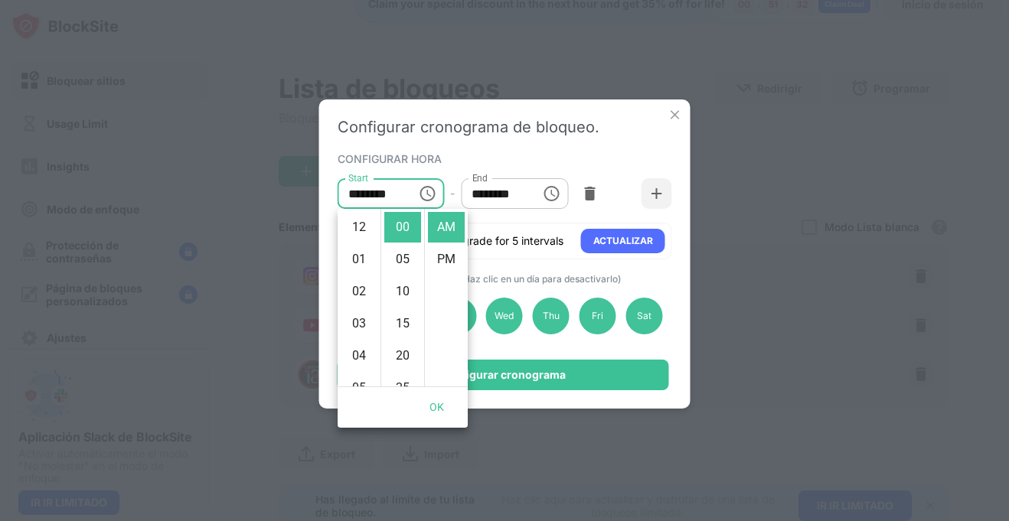
scroll to position [321, 0]
drag, startPoint x: 364, startPoint y: 257, endPoint x: 364, endPoint y: 282, distance: 25.3
click at [364, 282] on ul "12 01 02 03 04 05 06 07 08 09 10 11" at bounding box center [358, 298] width 43 height 178
click at [444, 247] on li "PM" at bounding box center [446, 259] width 37 height 31
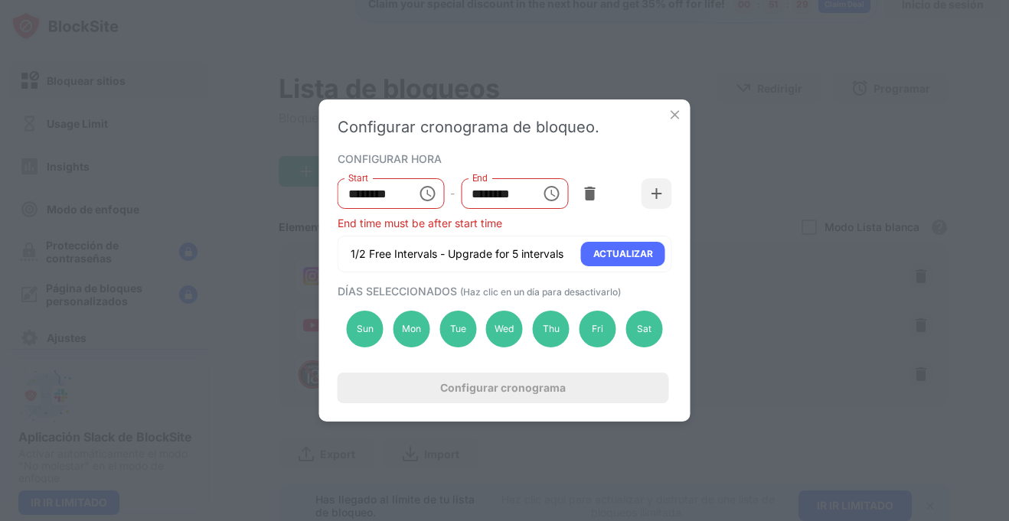
scroll to position [32, 0]
click at [394, 192] on input "********" at bounding box center [371, 193] width 69 height 31
click at [365, 187] on input "********" at bounding box center [371, 193] width 69 height 31
click at [436, 194] on button "Choose time, selected time is 10:00 PM" at bounding box center [427, 193] width 31 height 31
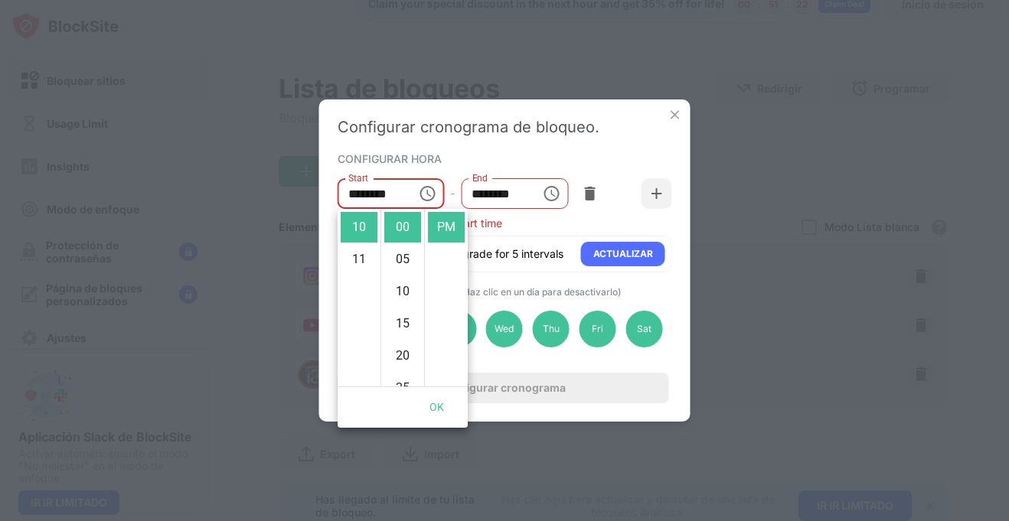
drag, startPoint x: 361, startPoint y: 248, endPoint x: 362, endPoint y: 354, distance: 105.6
click at [362, 354] on ul "12 01 02 03 04 05 06 07 08 09 10 11" at bounding box center [358, 298] width 43 height 178
click at [357, 233] on li "10" at bounding box center [359, 227] width 37 height 31
drag, startPoint x: 359, startPoint y: 261, endPoint x: 364, endPoint y: 301, distance: 40.2
click at [364, 301] on ul "12 01 02 03 04 05 06 07 08 09 10 11" at bounding box center [358, 298] width 43 height 178
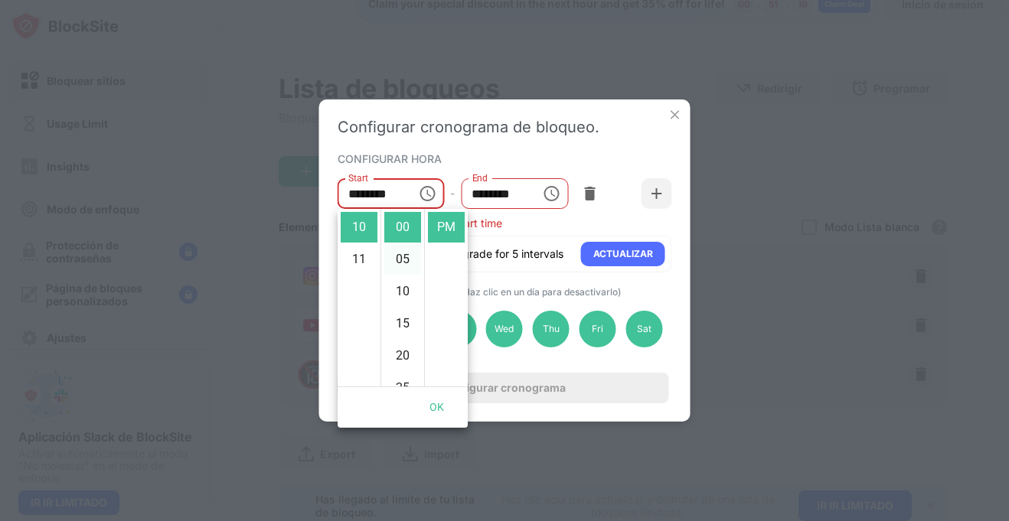
drag, startPoint x: 412, startPoint y: 305, endPoint x: 409, endPoint y: 267, distance: 37.6
click at [409, 267] on ul "00 05 10 15 20 25 30 35 40 45 50 55" at bounding box center [402, 298] width 44 height 178
click at [406, 307] on ul "00 05 10 15 20 25 30 35 40 45 50 55" at bounding box center [402, 298] width 44 height 178
click at [406, 313] on li "15" at bounding box center [402, 323] width 37 height 31
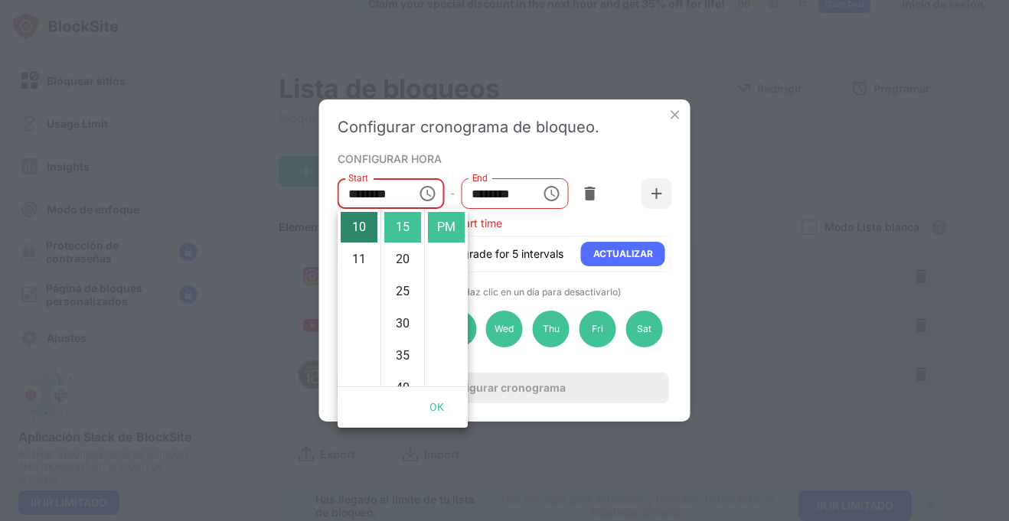
click at [370, 232] on li "10" at bounding box center [359, 227] width 37 height 31
click at [365, 251] on li "11" at bounding box center [359, 259] width 37 height 31
click at [361, 301] on li "03" at bounding box center [359, 300] width 37 height 31
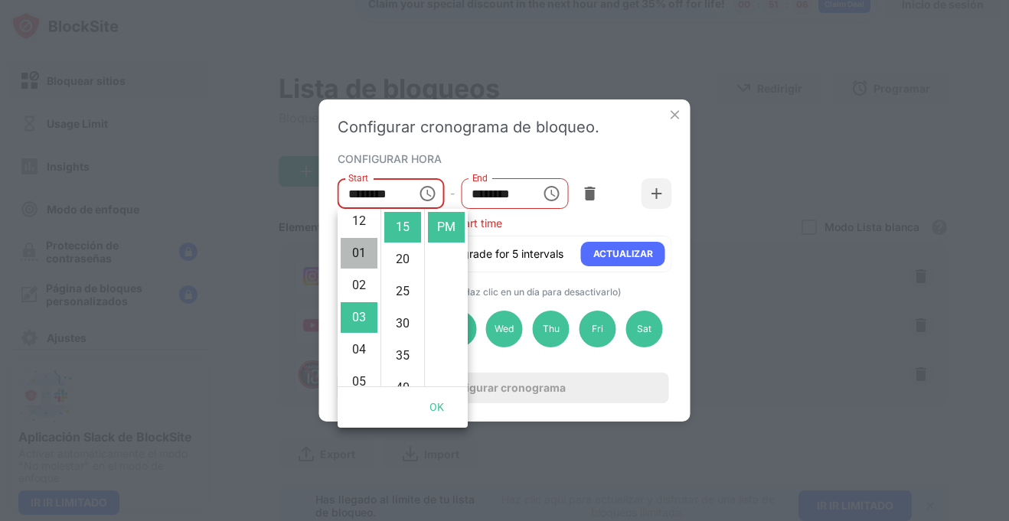
click at [356, 255] on li "01" at bounding box center [359, 253] width 37 height 31
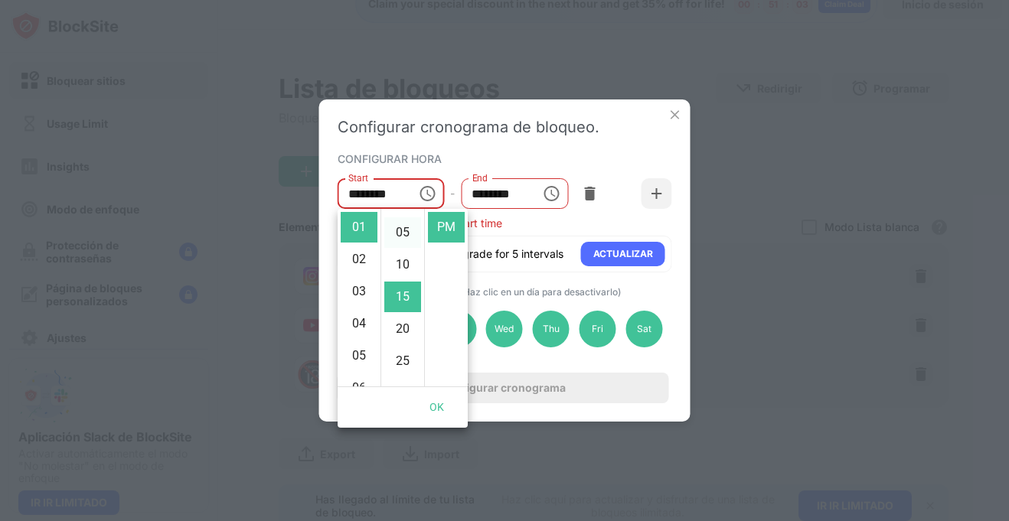
scroll to position [0, 0]
click at [406, 229] on li "00" at bounding box center [402, 227] width 37 height 31
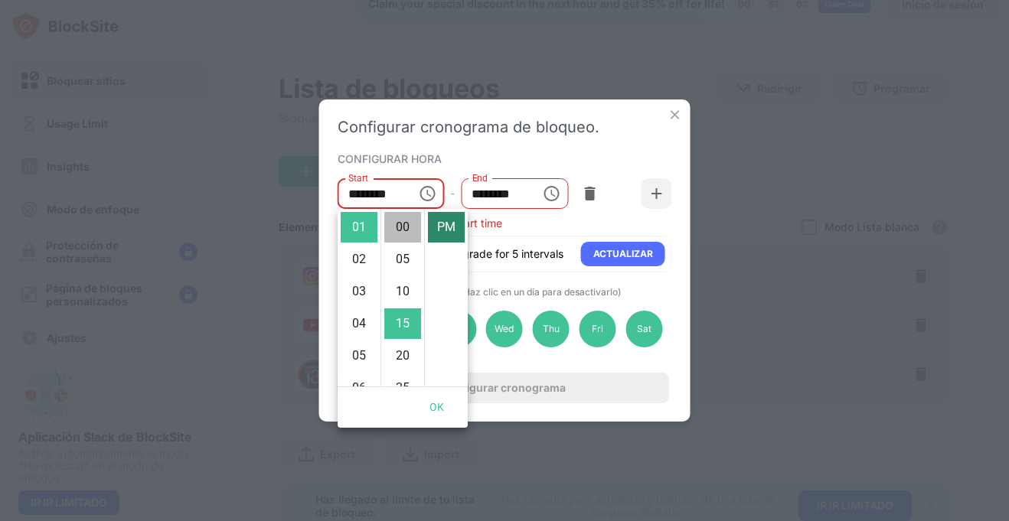
type input "********"
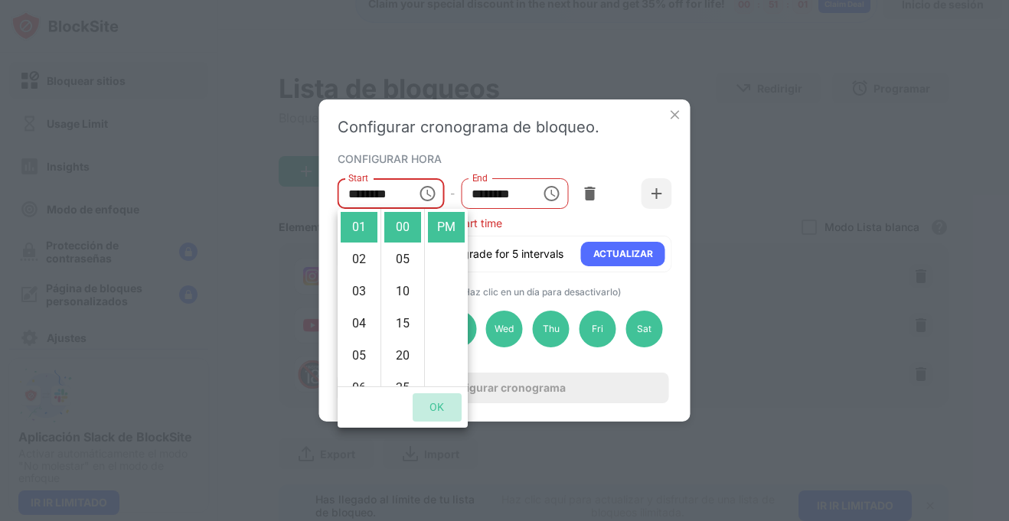
click at [430, 403] on button "OK" at bounding box center [436, 407] width 49 height 28
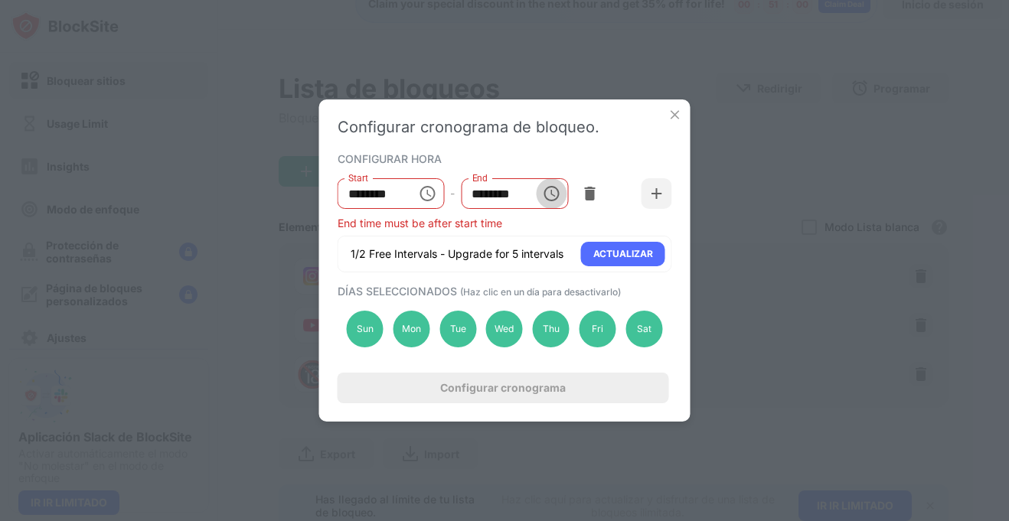
click at [546, 196] on icon "Choose time, selected time is 1:00 PM" at bounding box center [551, 193] width 18 height 18
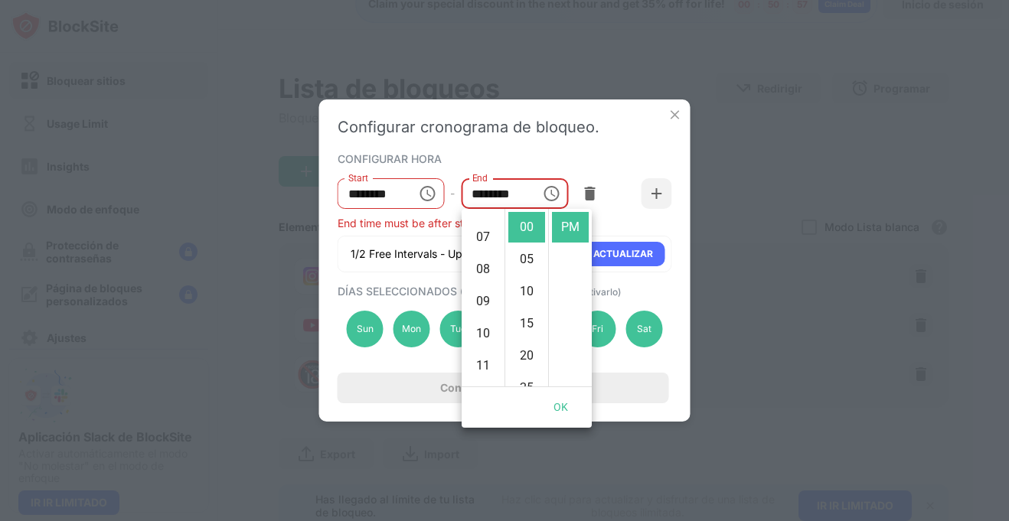
scroll to position [229, 0]
click at [478, 263] on li "08" at bounding box center [483, 255] width 37 height 31
type input "********"
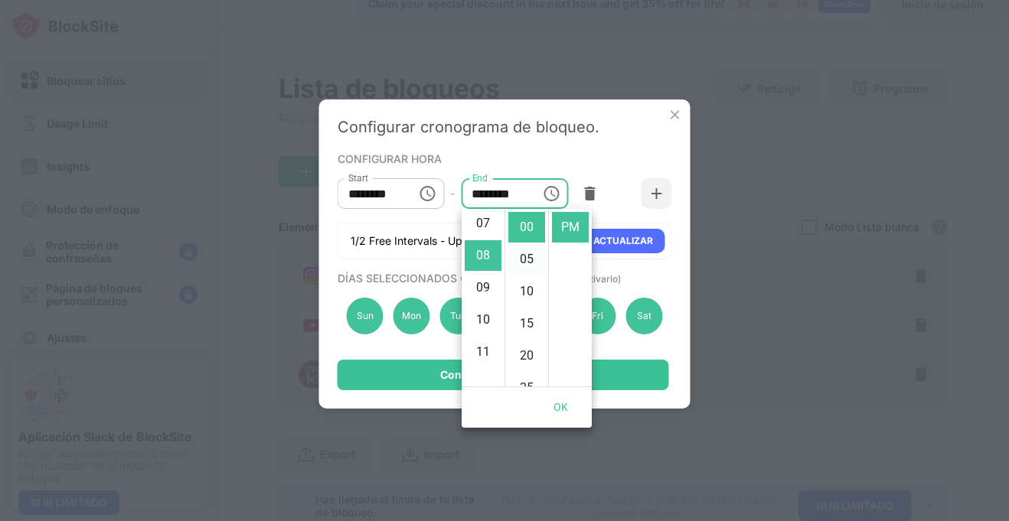
scroll to position [256, 0]
click at [562, 416] on button "OK" at bounding box center [560, 407] width 49 height 28
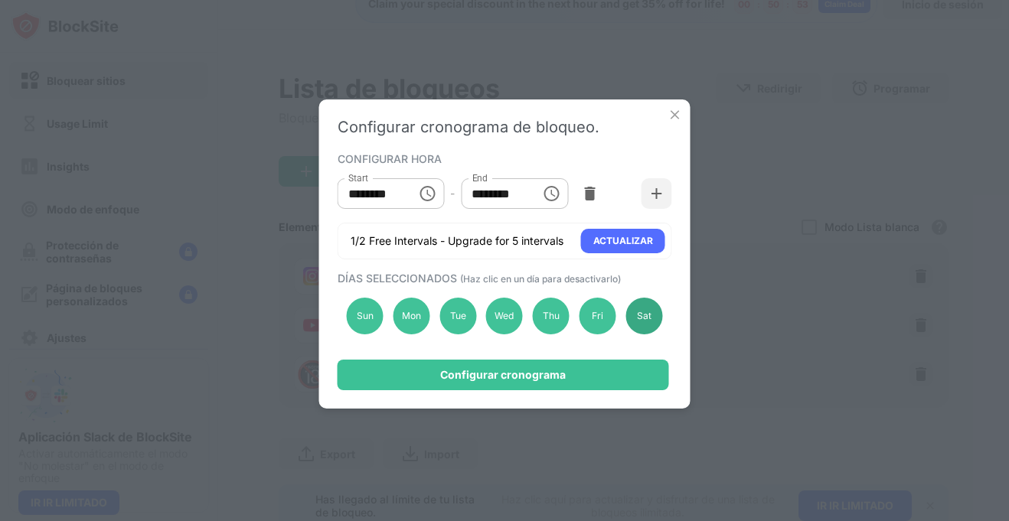
click at [637, 315] on div "Sat" at bounding box center [643, 316] width 37 height 37
click at [586, 318] on div "Fri" at bounding box center [597, 316] width 37 height 37
click at [645, 323] on div "Sat" at bounding box center [643, 316] width 37 height 37
click at [559, 310] on div "Thu" at bounding box center [551, 316] width 37 height 37
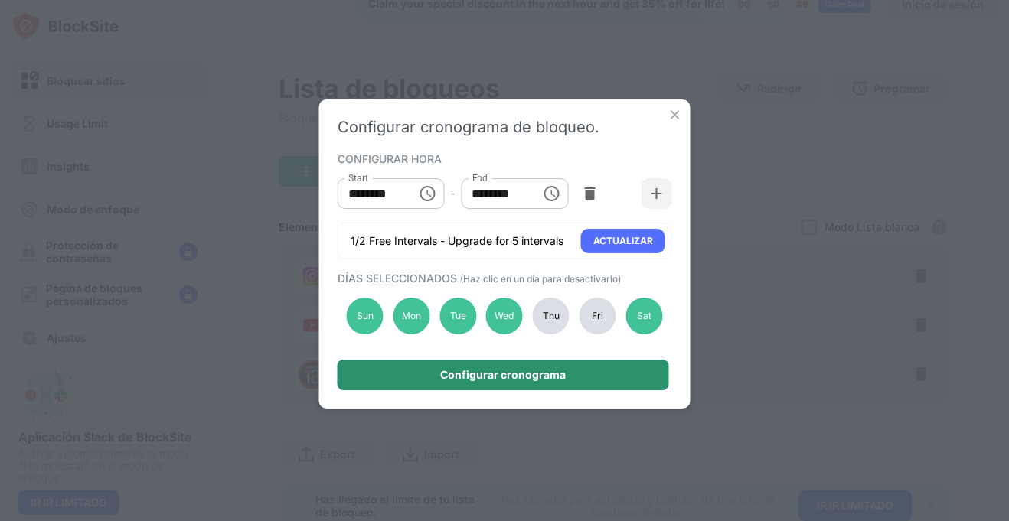
click at [588, 377] on div "Configurar cronograma" at bounding box center [502, 375] width 331 height 31
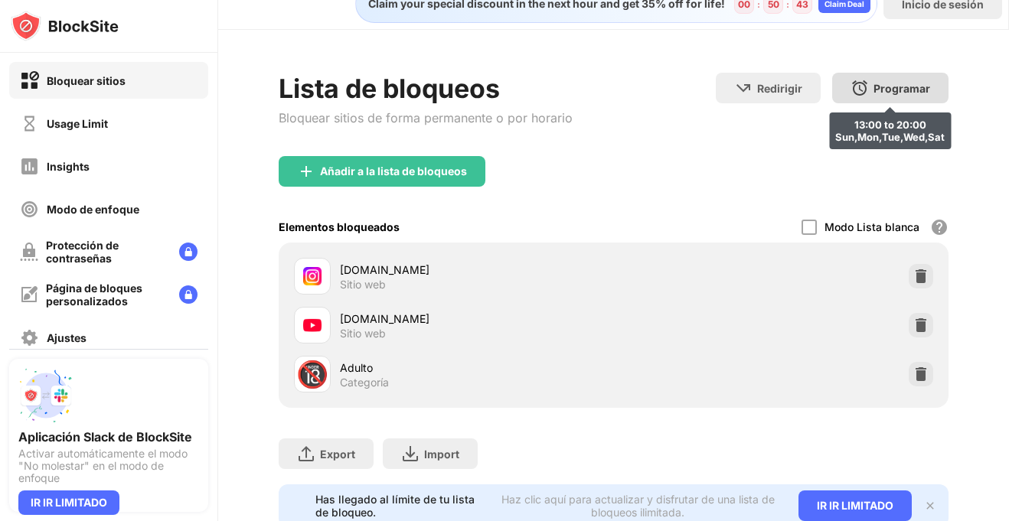
click at [866, 93] on img at bounding box center [859, 88] width 18 height 18
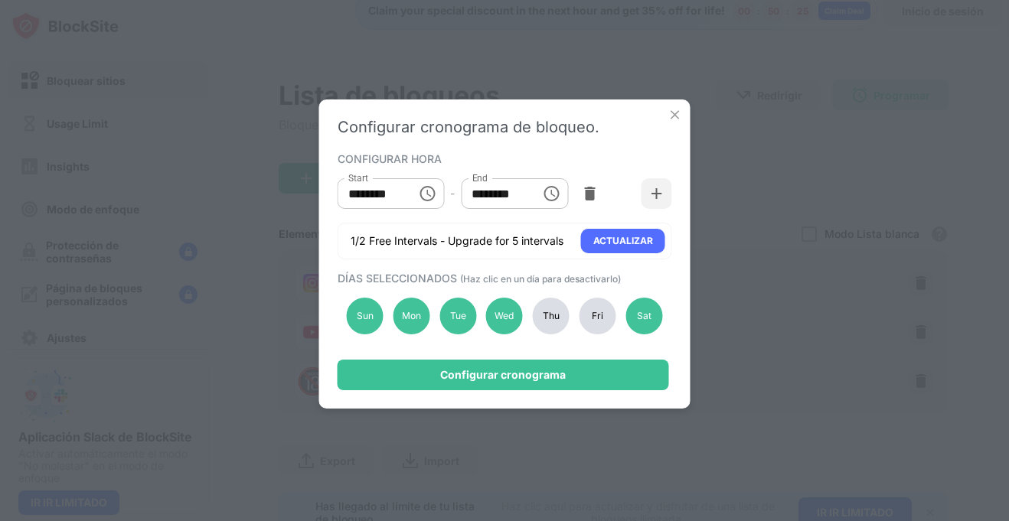
scroll to position [23, 0]
click at [640, 318] on div "Sat" at bounding box center [643, 316] width 37 height 37
click at [538, 315] on div "Thu" at bounding box center [551, 316] width 37 height 37
click at [363, 315] on div "Sun" at bounding box center [365, 316] width 37 height 37
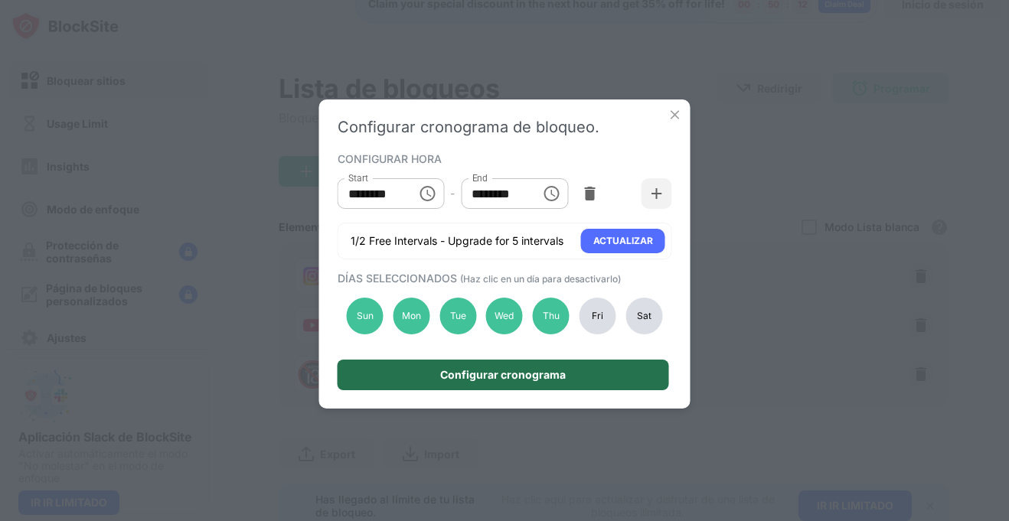
click at [595, 377] on div "Configurar cronograma" at bounding box center [502, 375] width 331 height 31
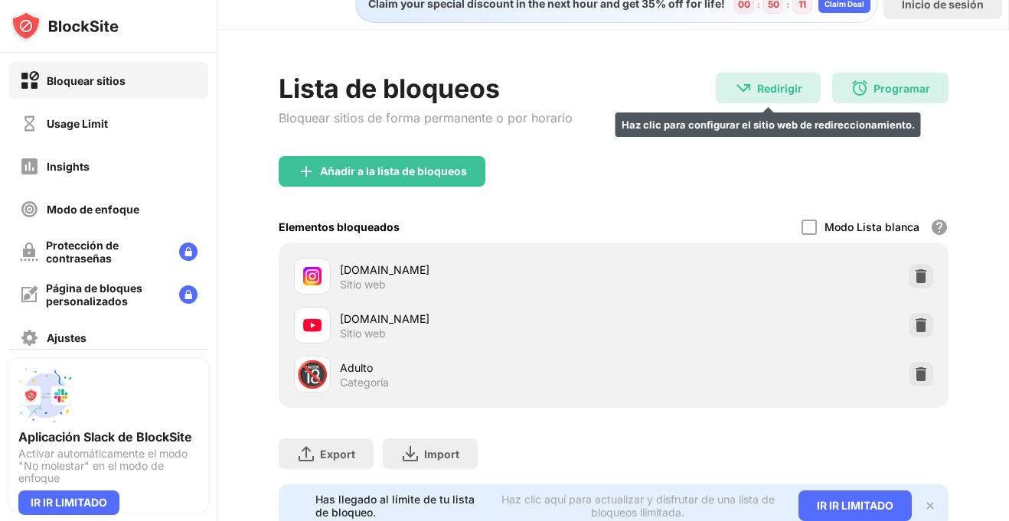
click at [804, 86] on div "Redirigir Haz clic para configurar el sitio web de redireccionamiento." at bounding box center [768, 88] width 105 height 31
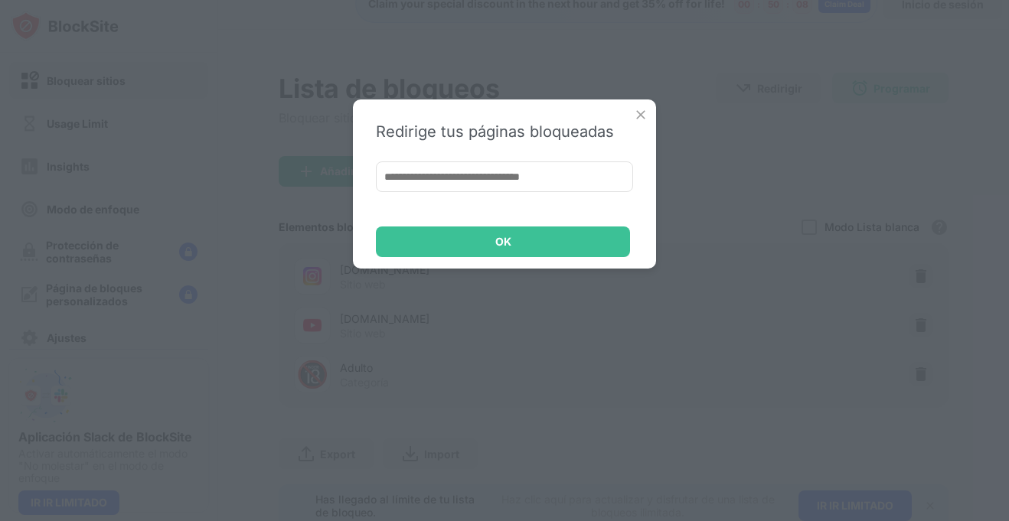
click at [640, 105] on div "Redirige tus páginas bloqueadas OK" at bounding box center [504, 183] width 303 height 169
click at [640, 112] on img at bounding box center [640, 114] width 15 height 15
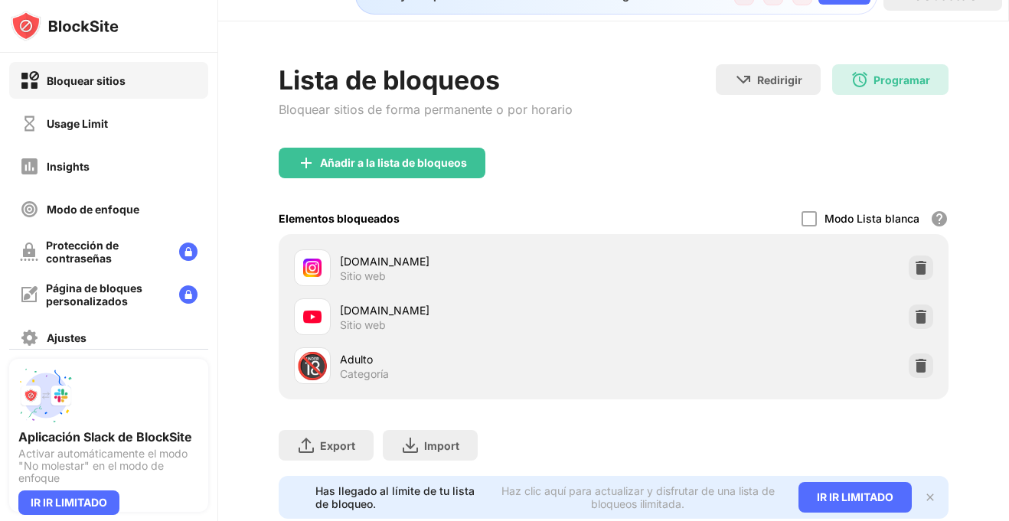
scroll to position [0, 0]
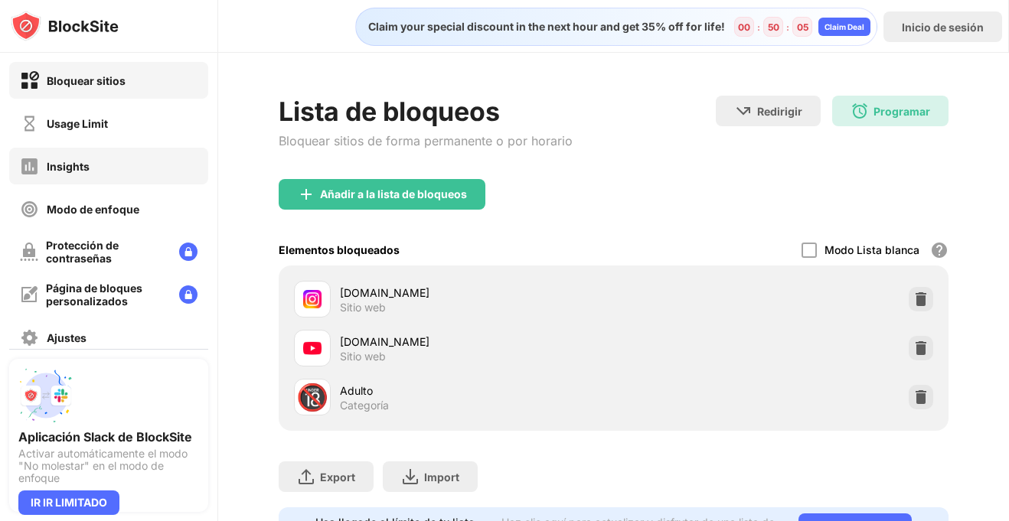
click at [65, 171] on div "Insights" at bounding box center [68, 166] width 43 height 13
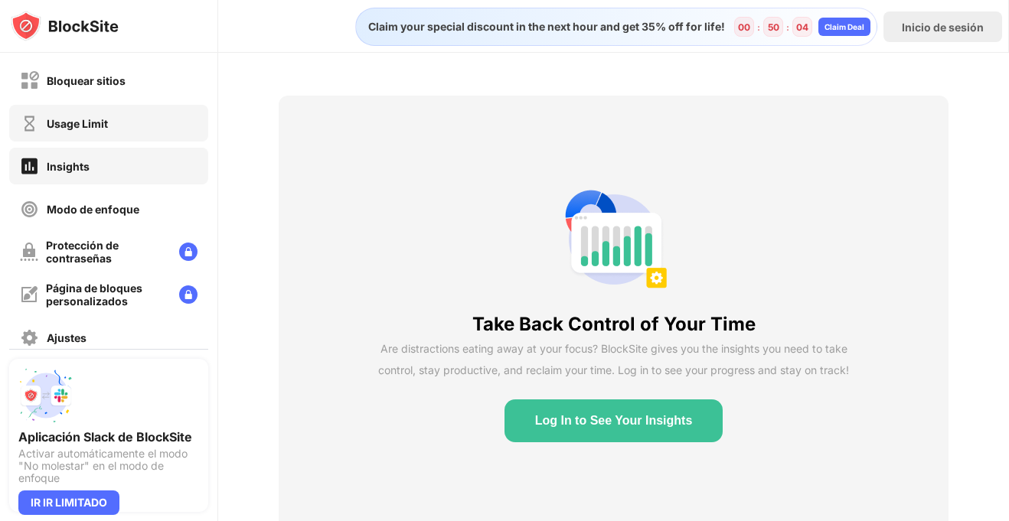
click at [97, 119] on div "Usage Limit" at bounding box center [77, 123] width 61 height 13
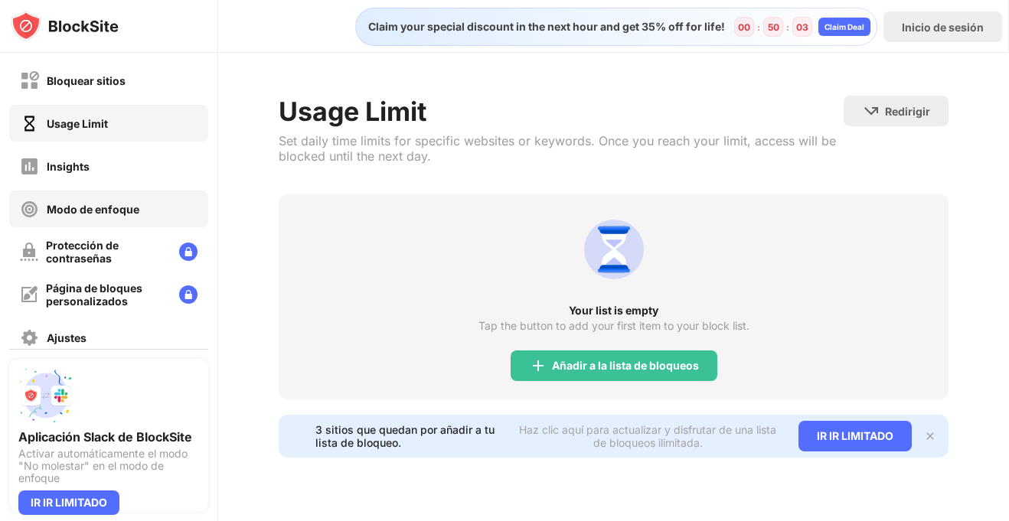
click at [106, 198] on div "Modo de enfoque" at bounding box center [108, 209] width 199 height 37
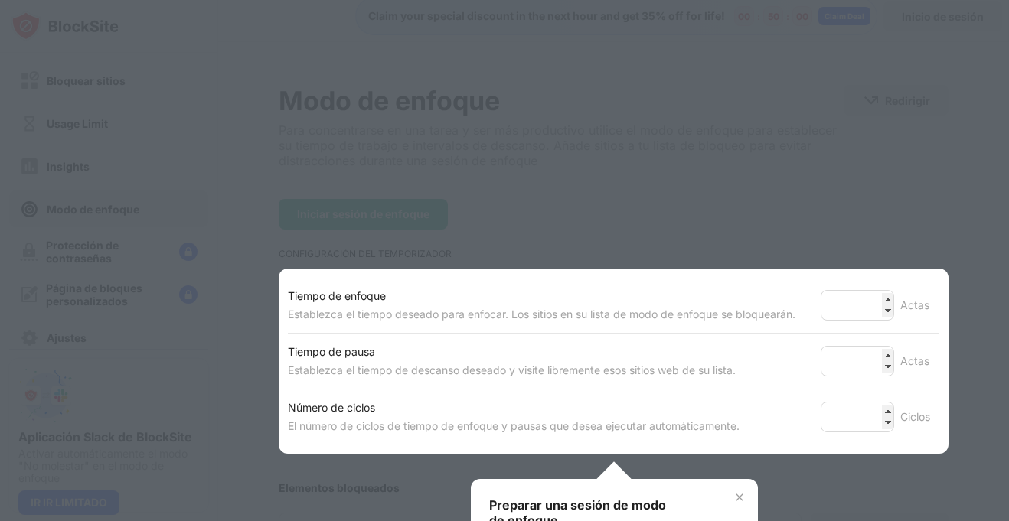
scroll to position [54, 0]
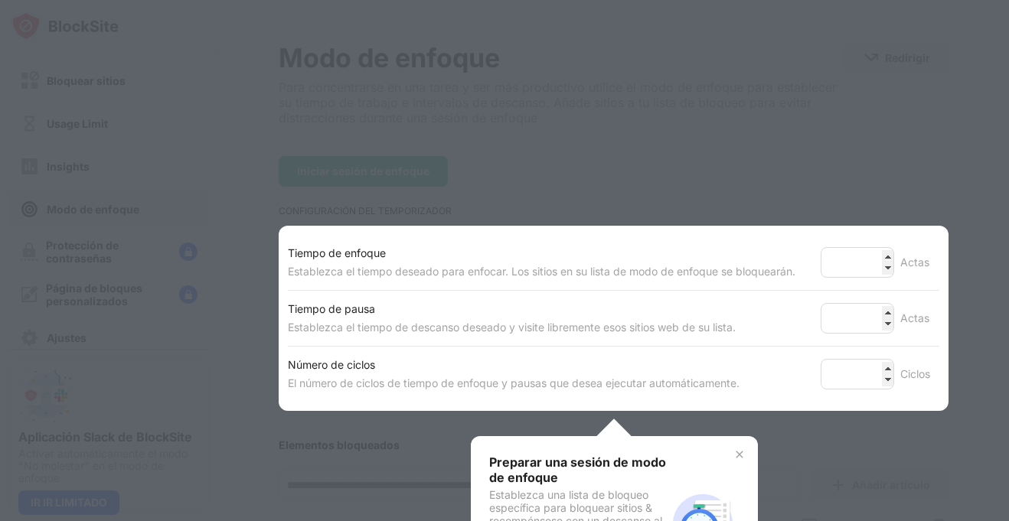
click at [736, 449] on img at bounding box center [739, 454] width 12 height 12
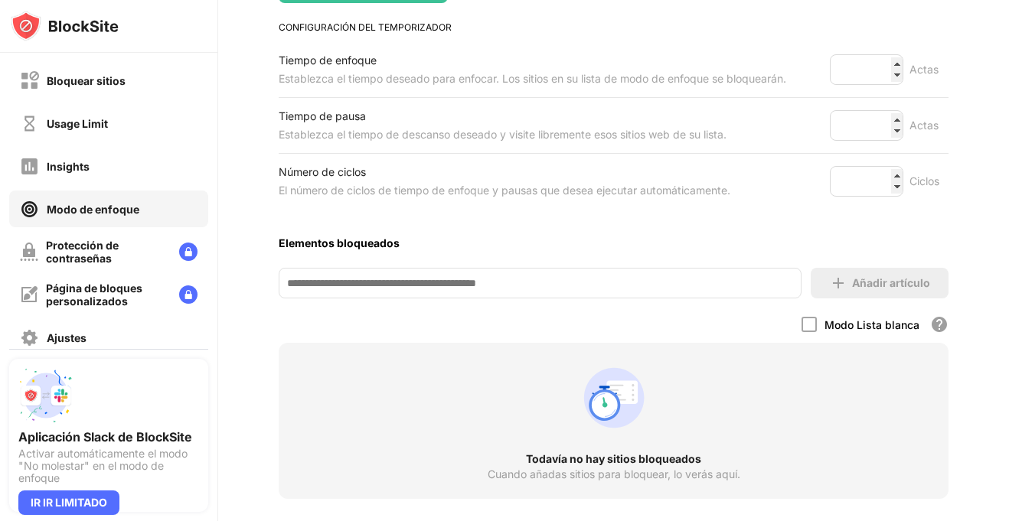
scroll to position [272, 0]
